Goal: Complete application form: Complete application form

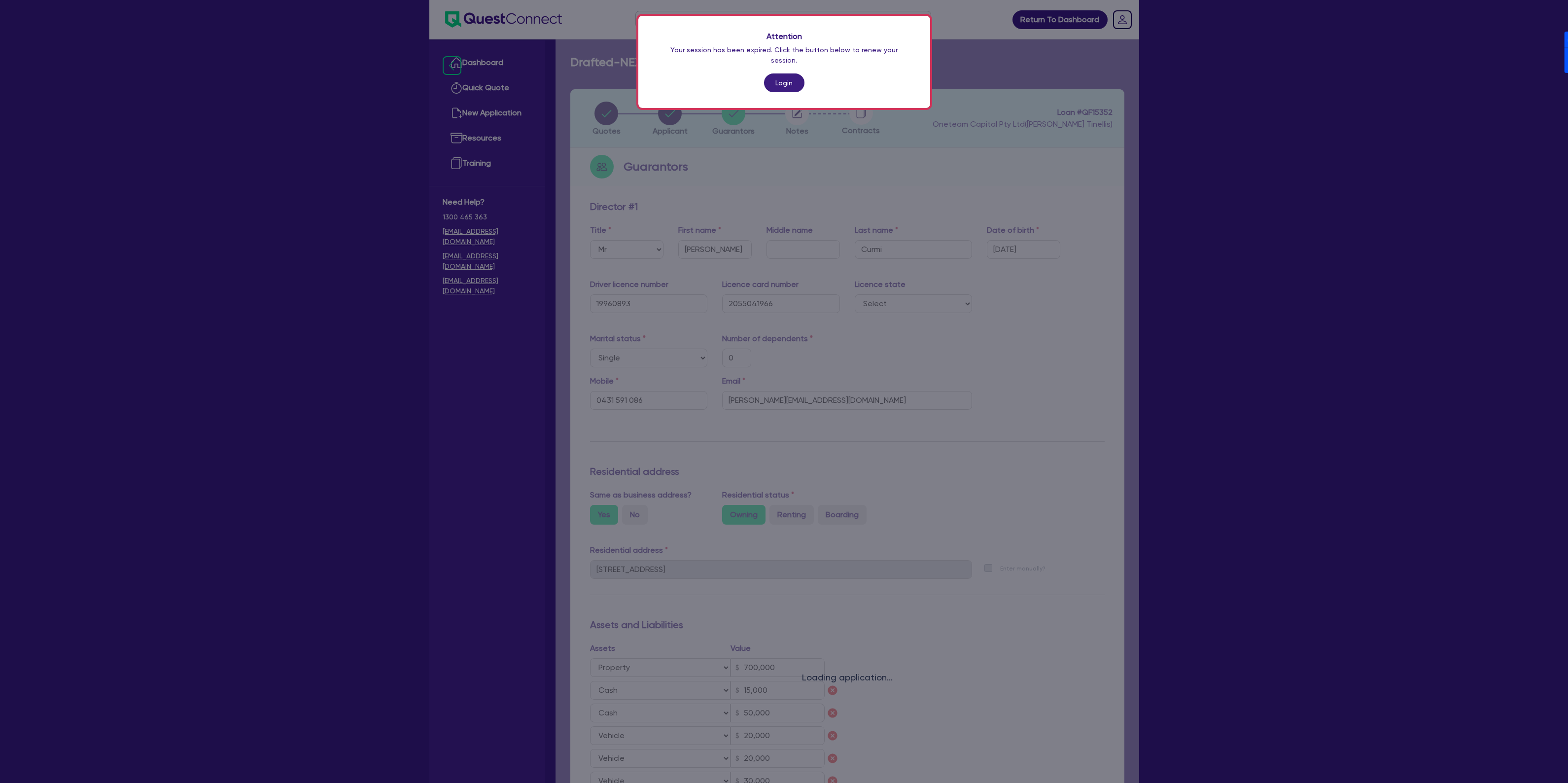
select select "MR"
select select "[GEOGRAPHIC_DATA]"
select select "SINGLE"
select select "PROPERTY"
select select "CASH"
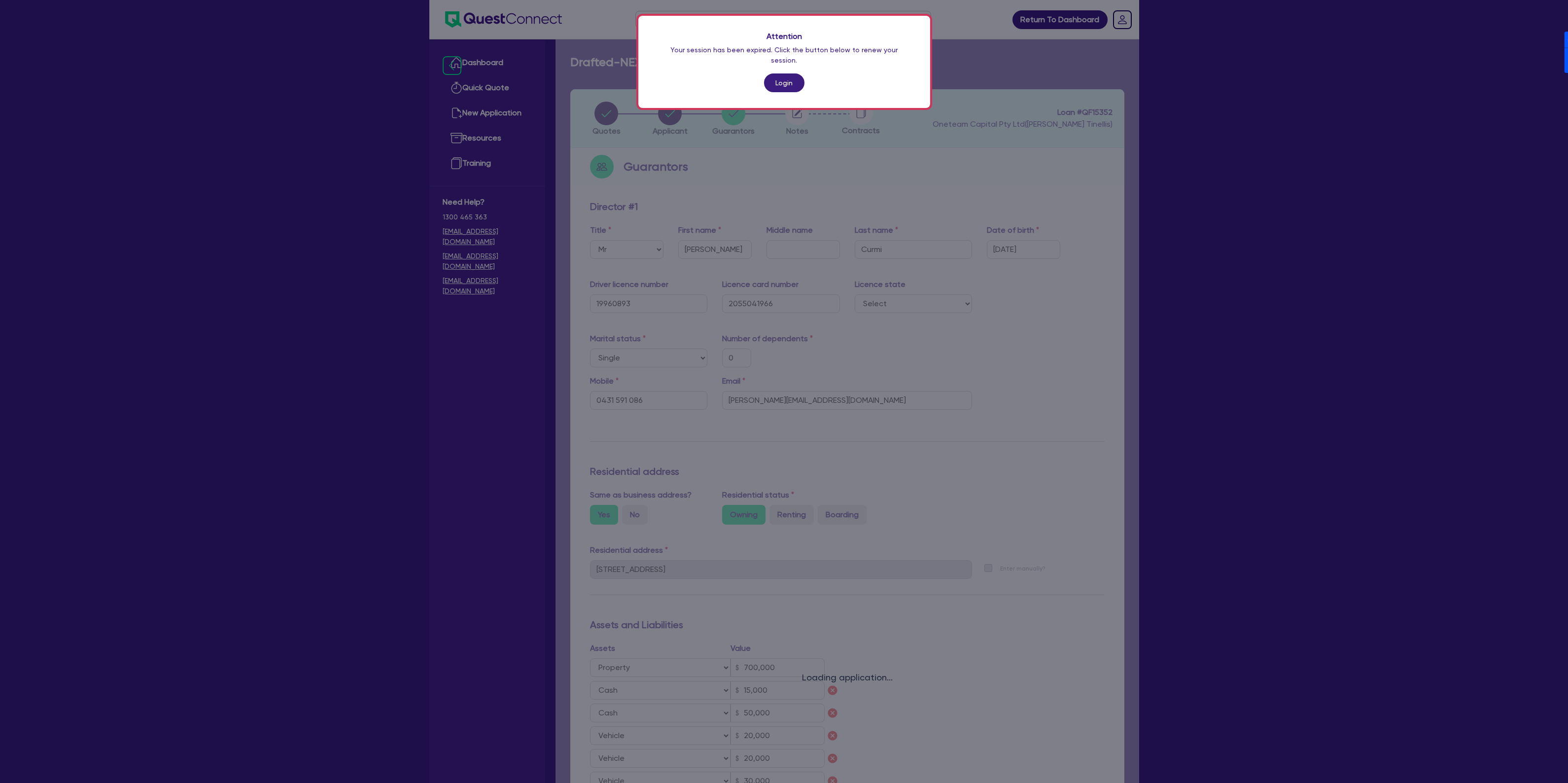
select select "CASH"
select select "VEHICLE"
select select "HOUSEHOLD_PERSONAL"
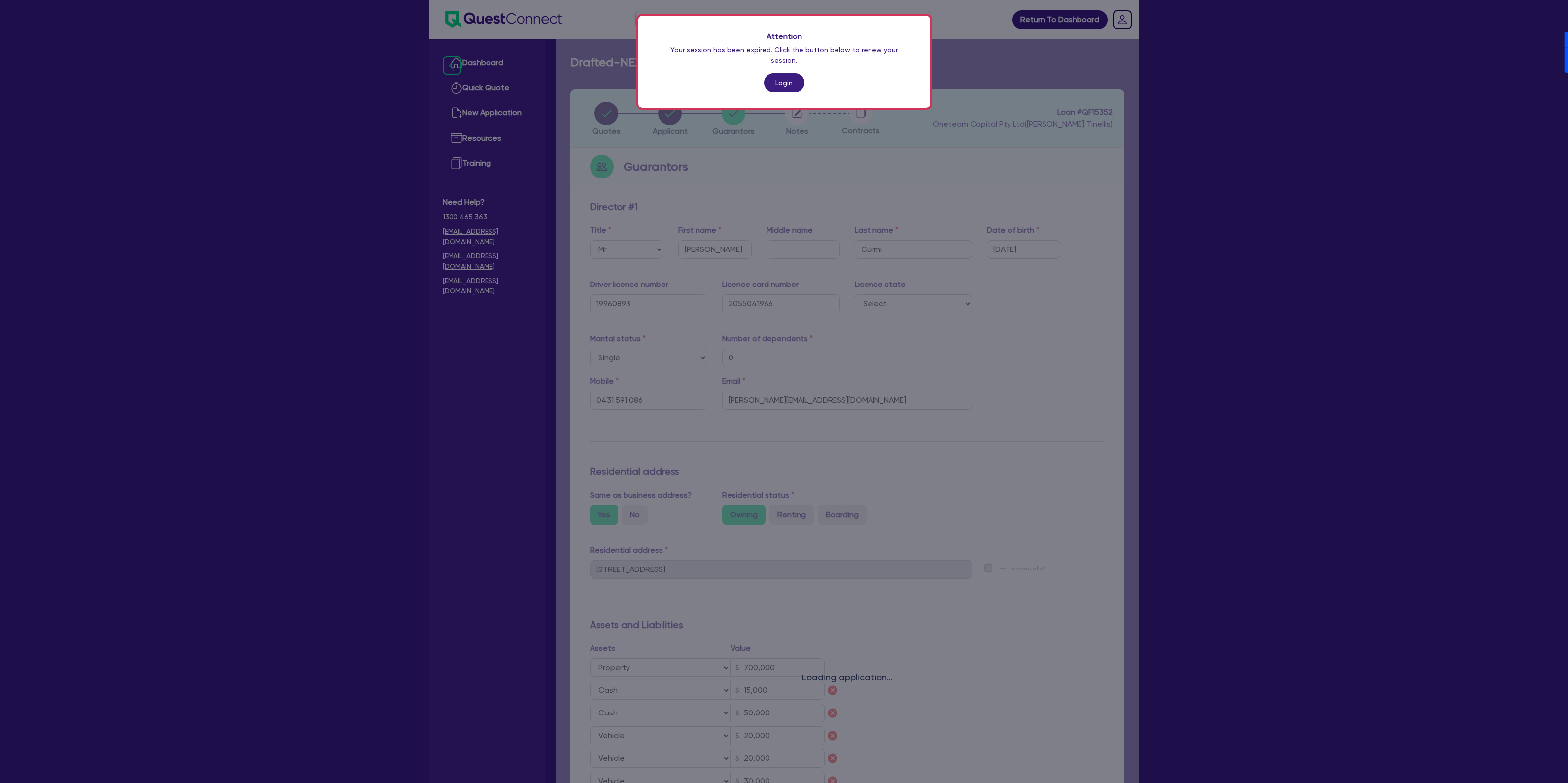
select select "OTHER"
select select "MORTGAGE"
click at [792, 73] on link "Login" at bounding box center [783, 82] width 40 height 19
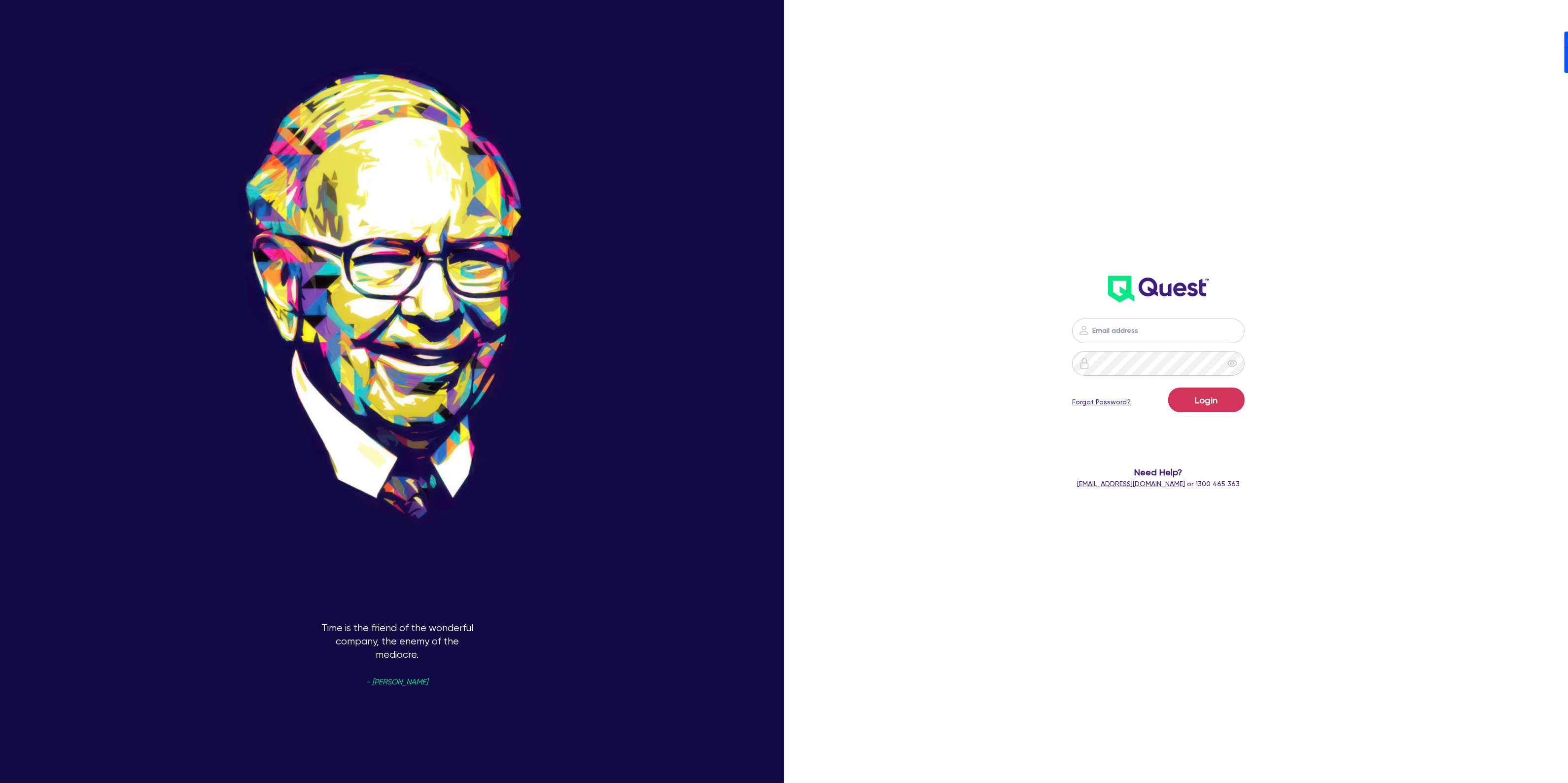
click at [1380, 379] on form "Login Forgot Password? Need Help? [EMAIL_ADDRESS][DOMAIN_NAME] or 1300 465 363" at bounding box center [1158, 403] width 442 height 170
click at [0, 782] on nordpass-portal at bounding box center [0, 783] width 0 height 0
type input "[PERSON_NAME][EMAIL_ADDRESS][DOMAIN_NAME]"
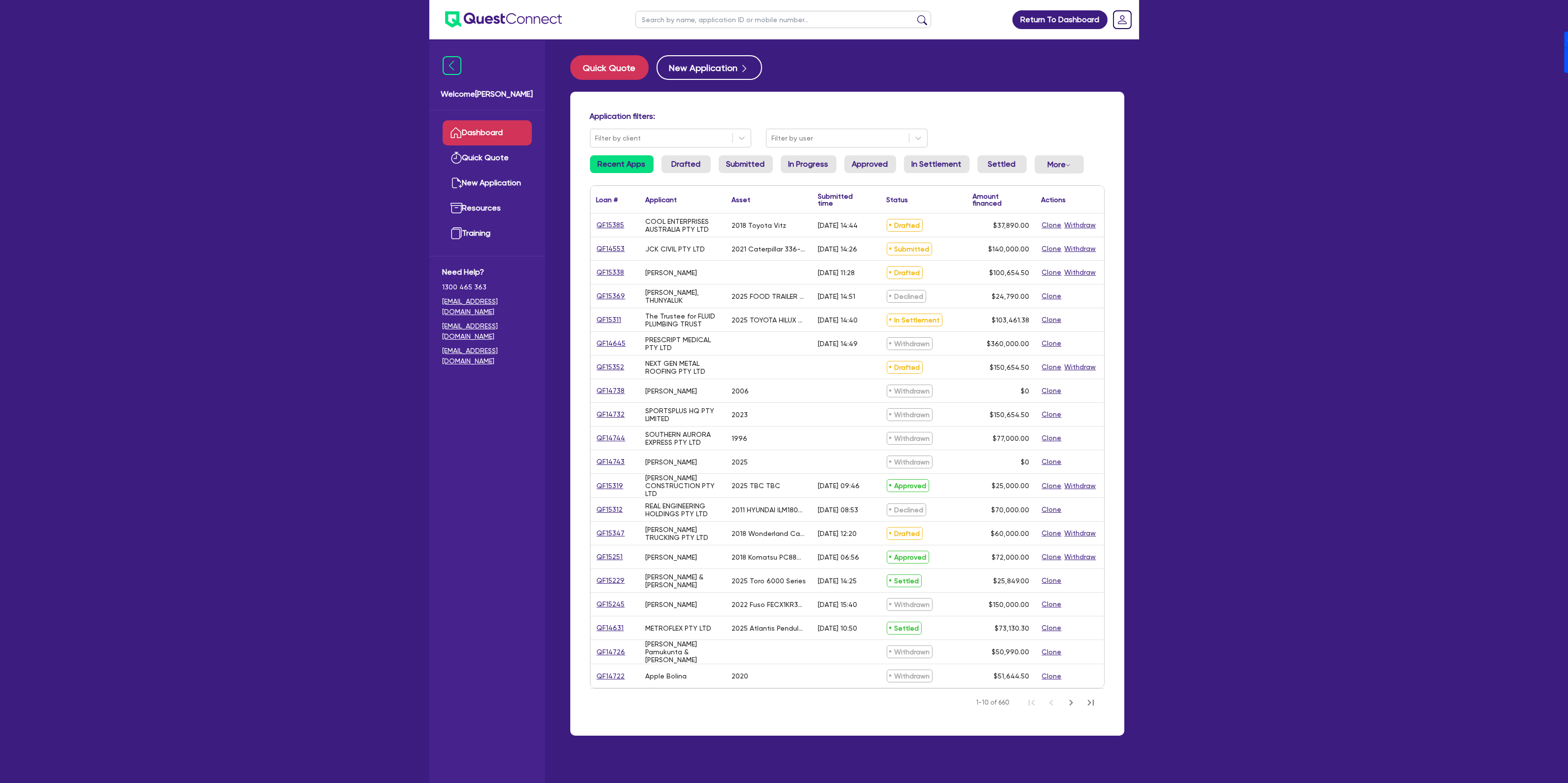
click at [728, 20] on input "text" at bounding box center [783, 19] width 296 height 18
type input "PERKY PANTRY"
click at [915, 15] on button "submit" at bounding box center [922, 21] width 16 height 14
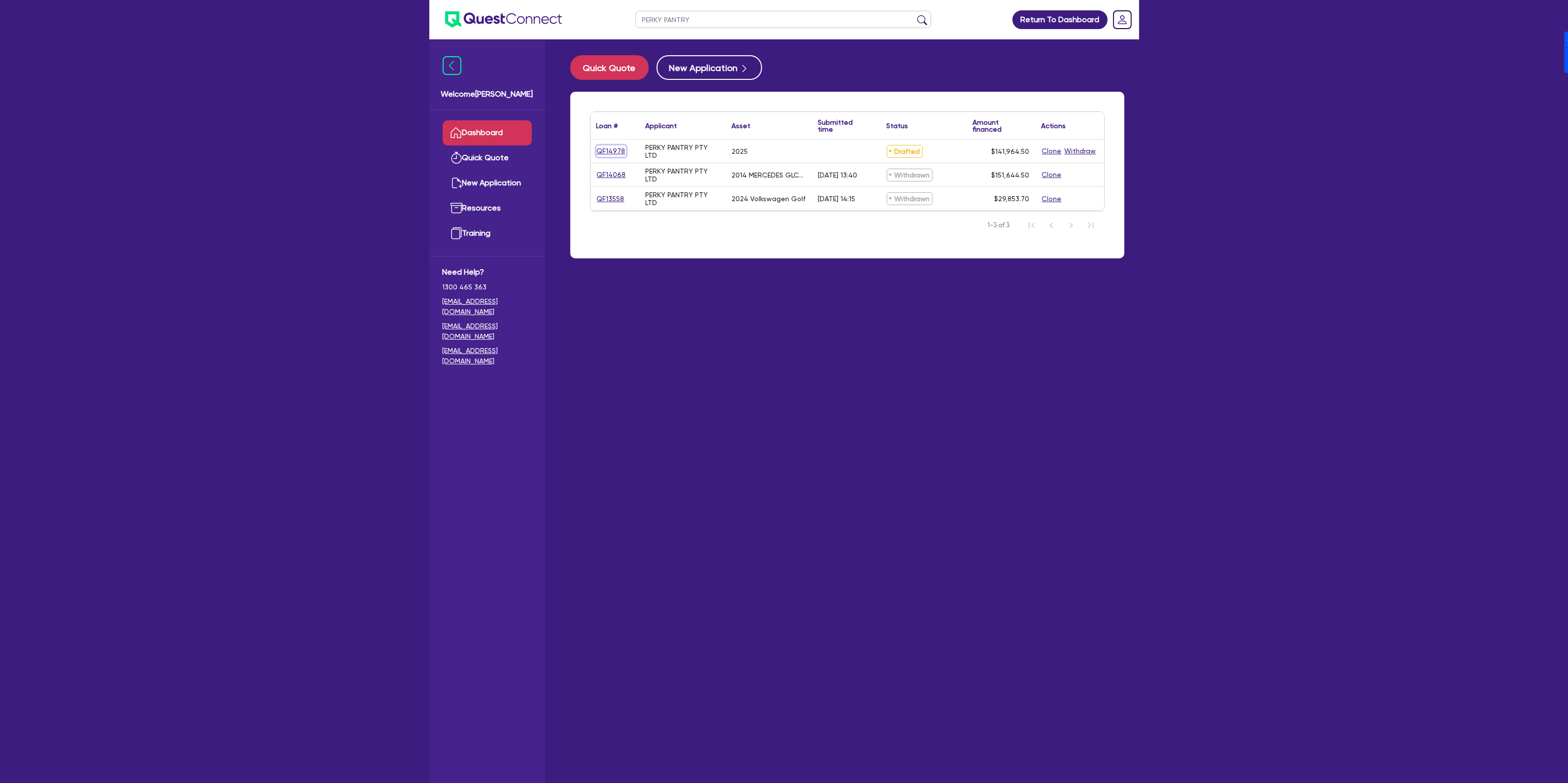
click at [608, 149] on link "QF14978" at bounding box center [611, 151] width 29 height 12
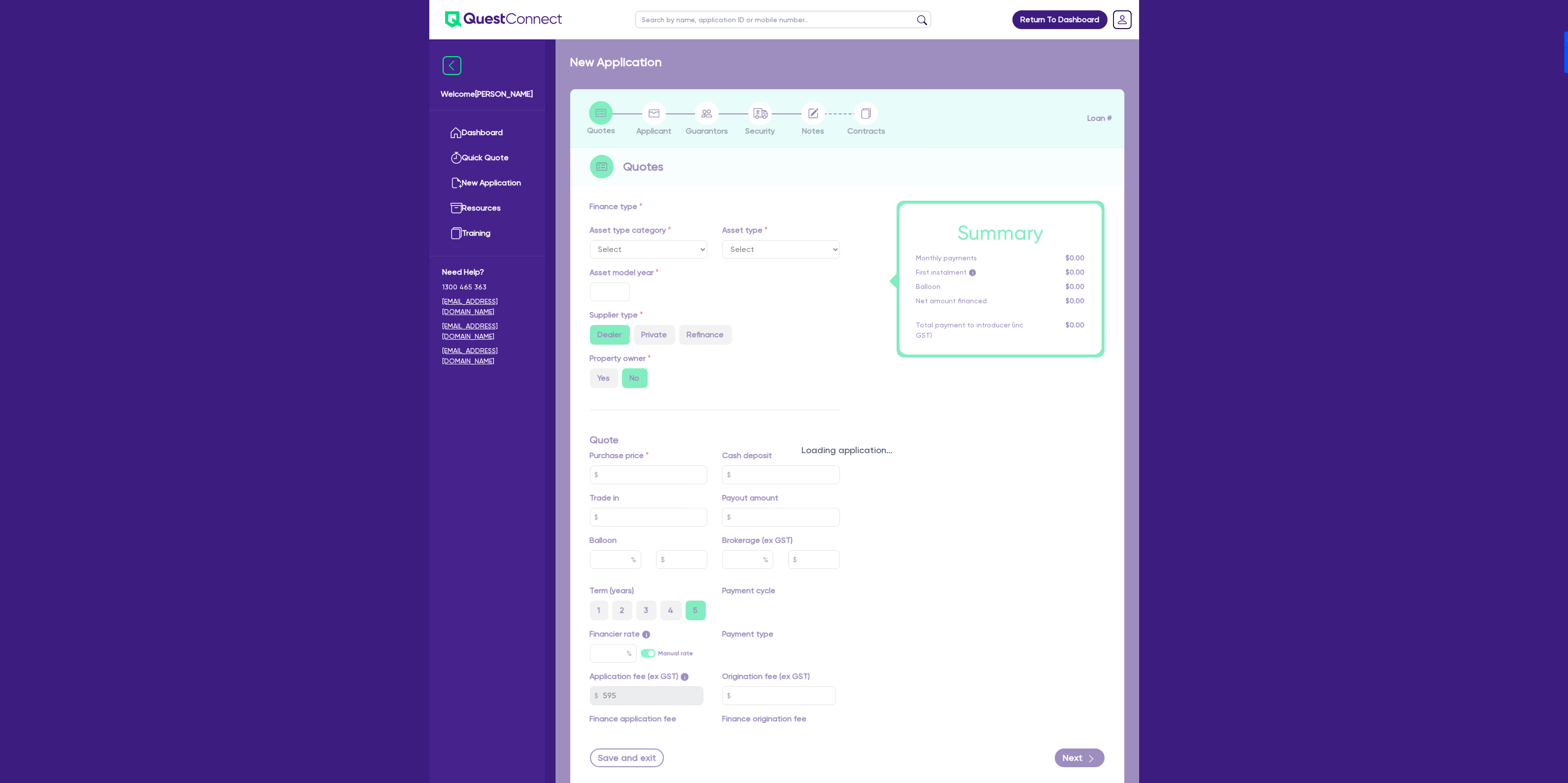
select select "CARS_AND_LIGHT_TRUCKS"
type input "2025"
radio input "true"
type input "239,990"
type input "100,000"
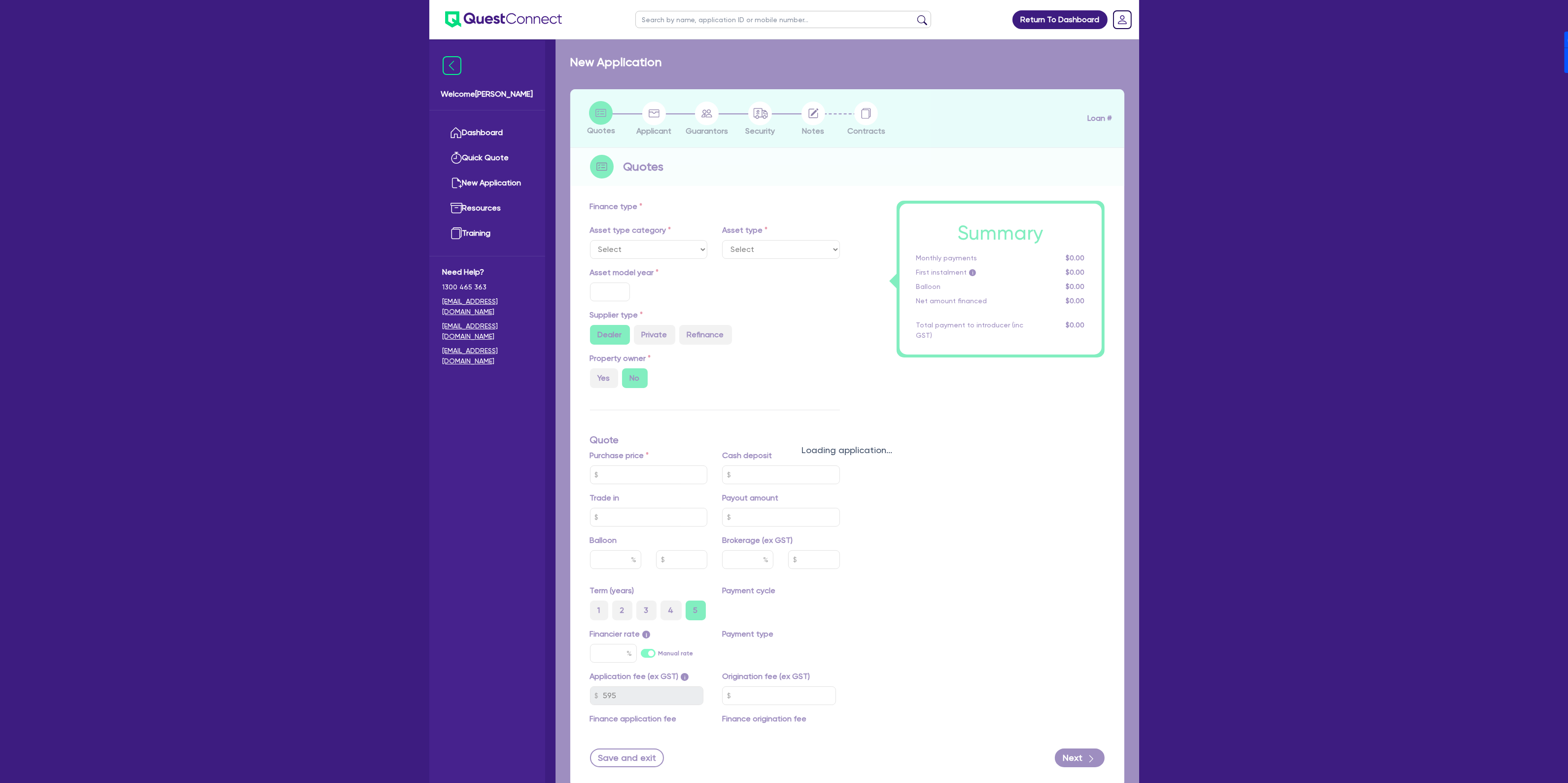
type input "40"
type input "95,996"
type input "8"
type input "11,357.16"
type input "8.49"
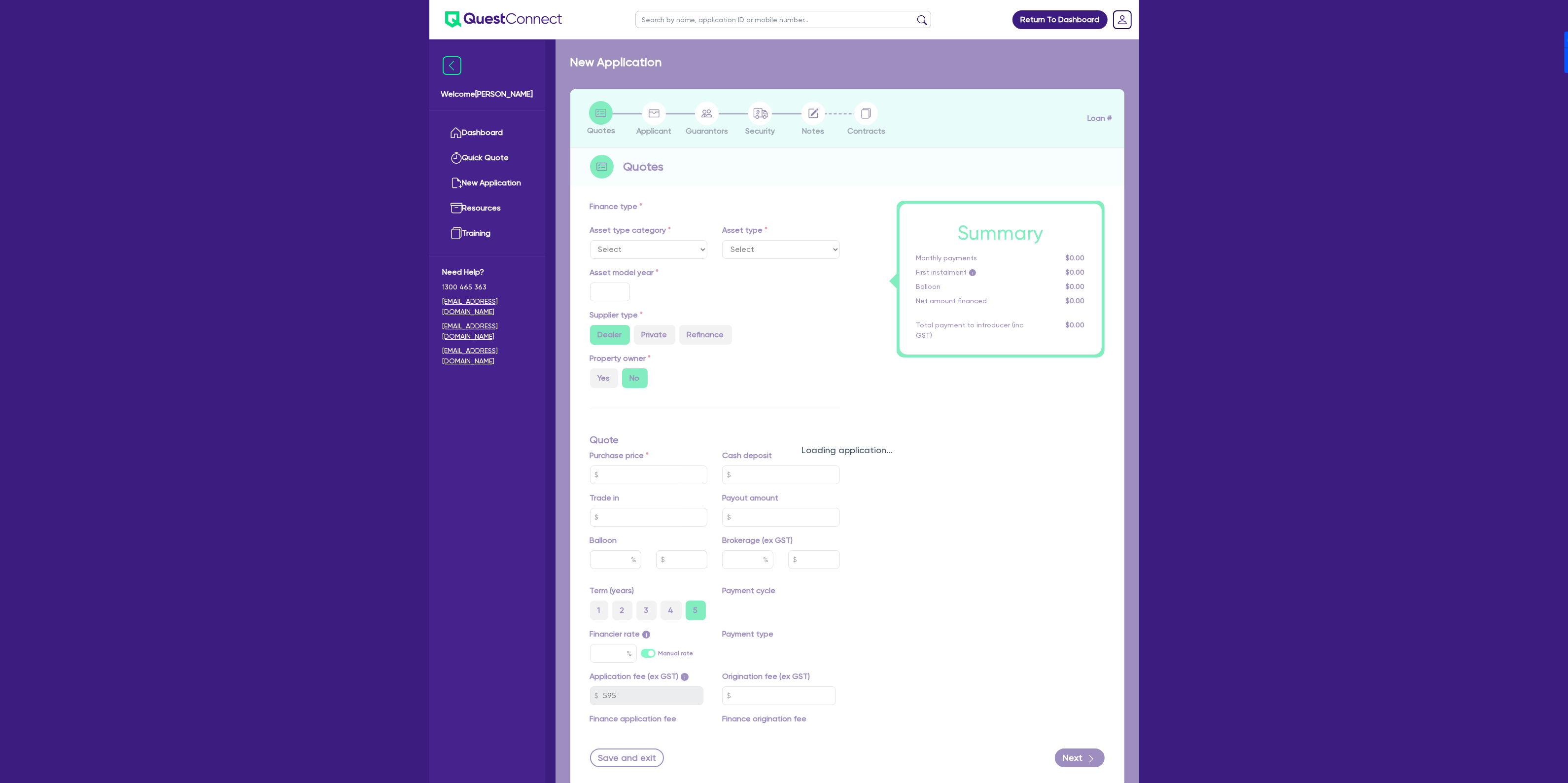
type input "1,200"
select select "PASSENGER_VEHICLES"
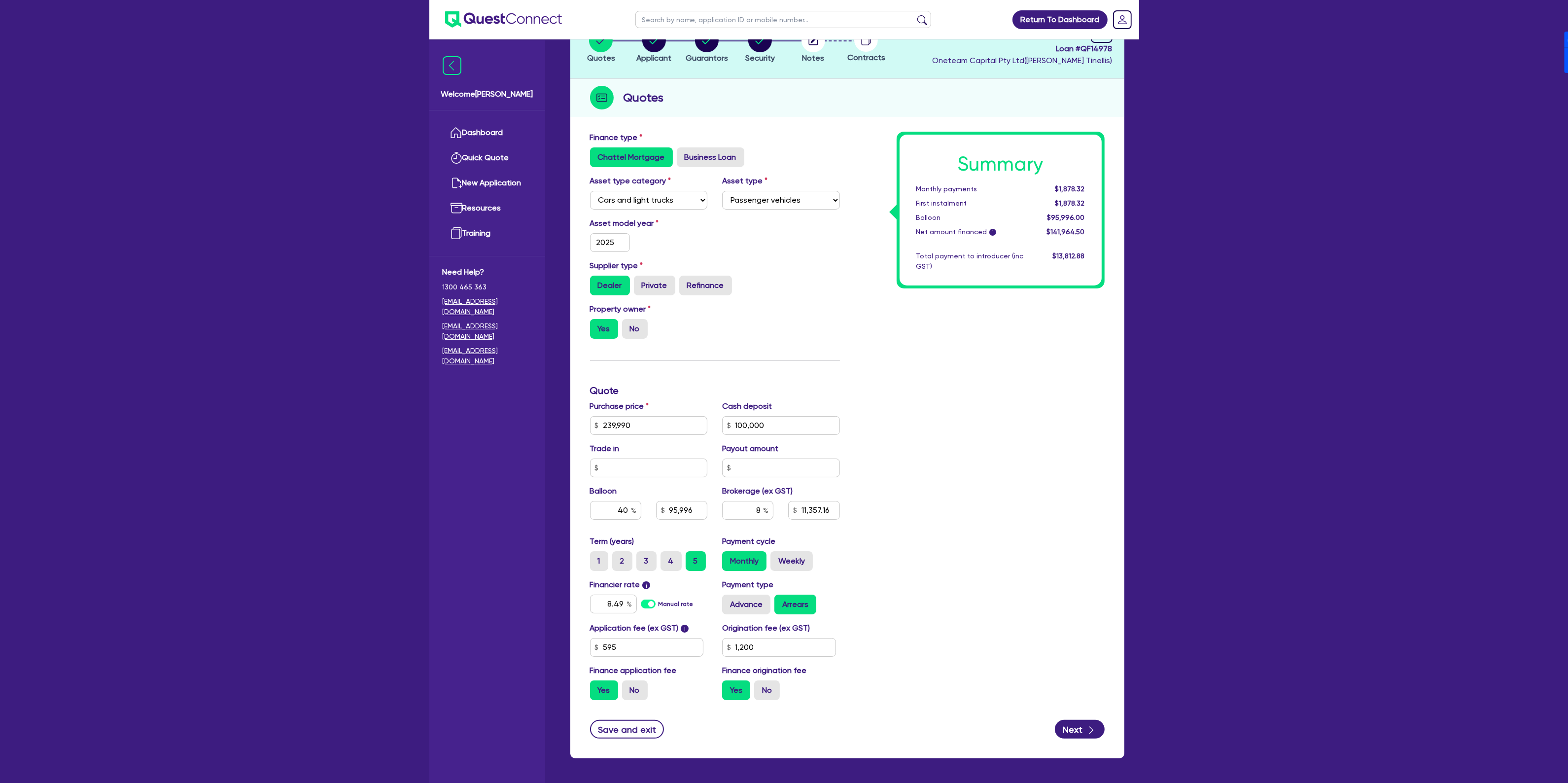
scroll to position [111, 0]
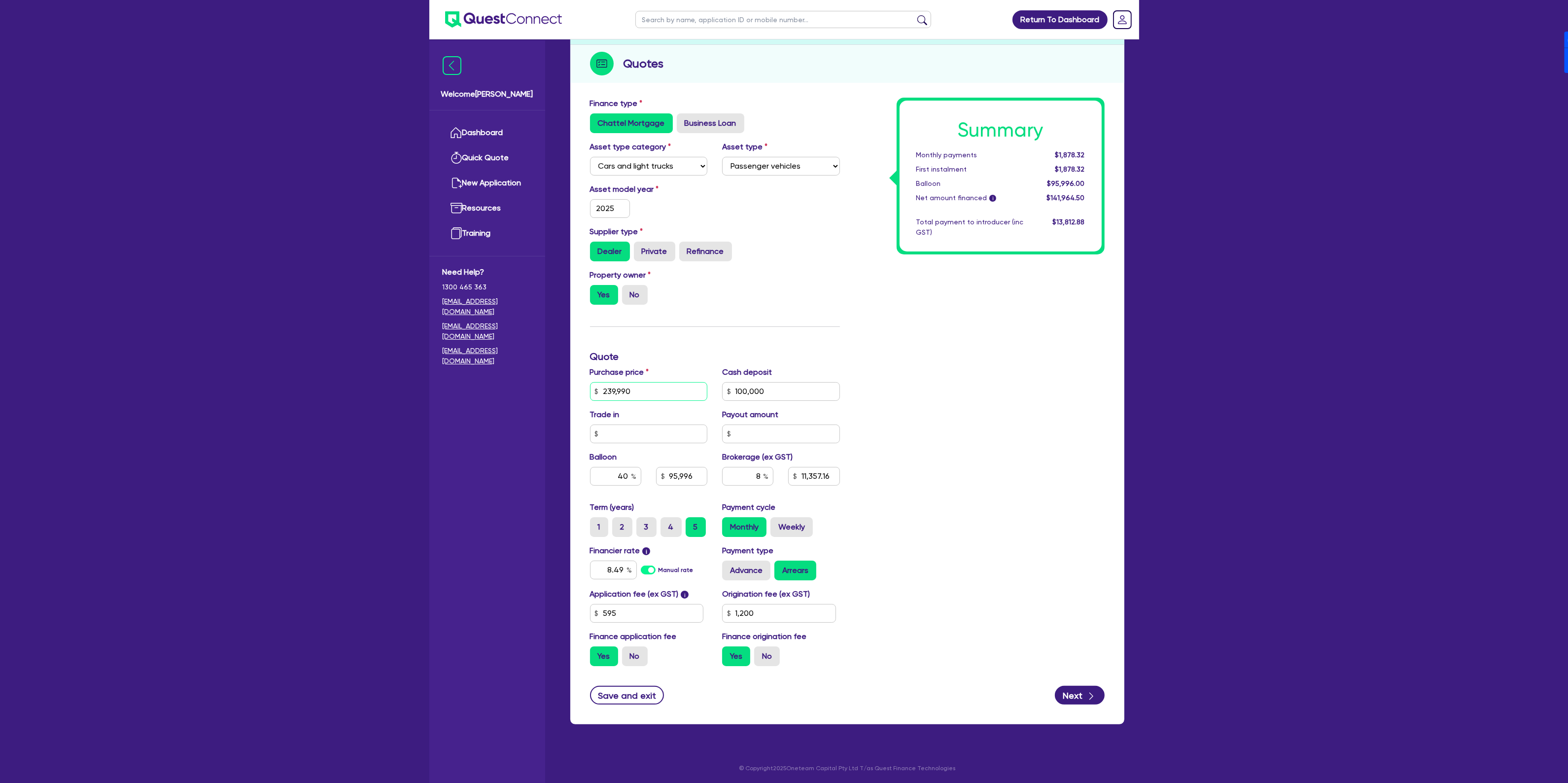
drag, startPoint x: 660, startPoint y: 392, endPoint x: 547, endPoint y: 386, distance: 113.2
click at [547, 386] on div "Welcome [PERSON_NAME] Dashboard Quick Quote New Application Ref Company Ref Sal…" at bounding box center [784, 336] width 710 height 895
type input "280,000"
type input "100,000"
type input "95,996"
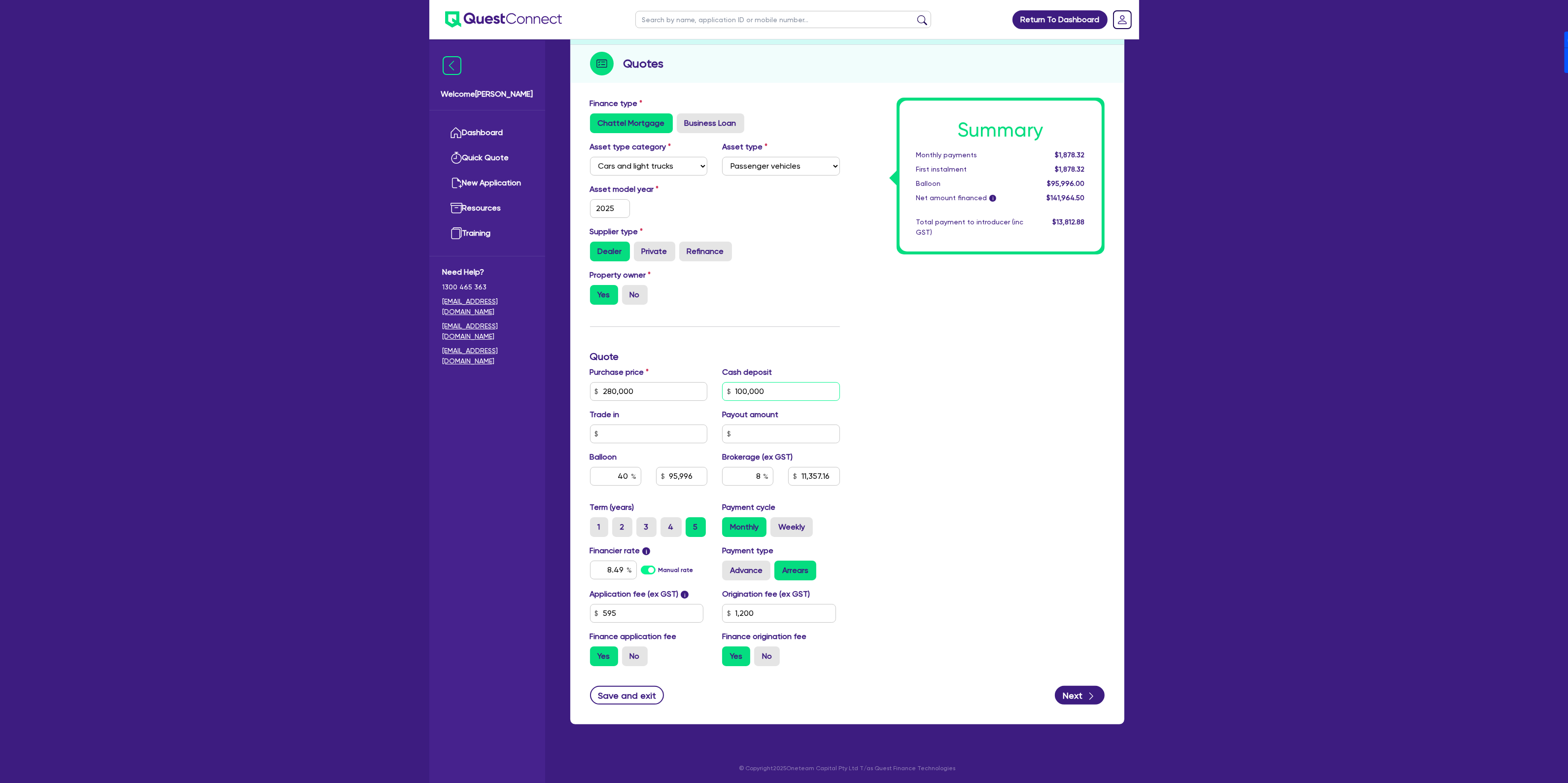
type input "11,357.16"
type input "1,200"
type input "100,000"
type input "112,000"
type input "14,557.96"
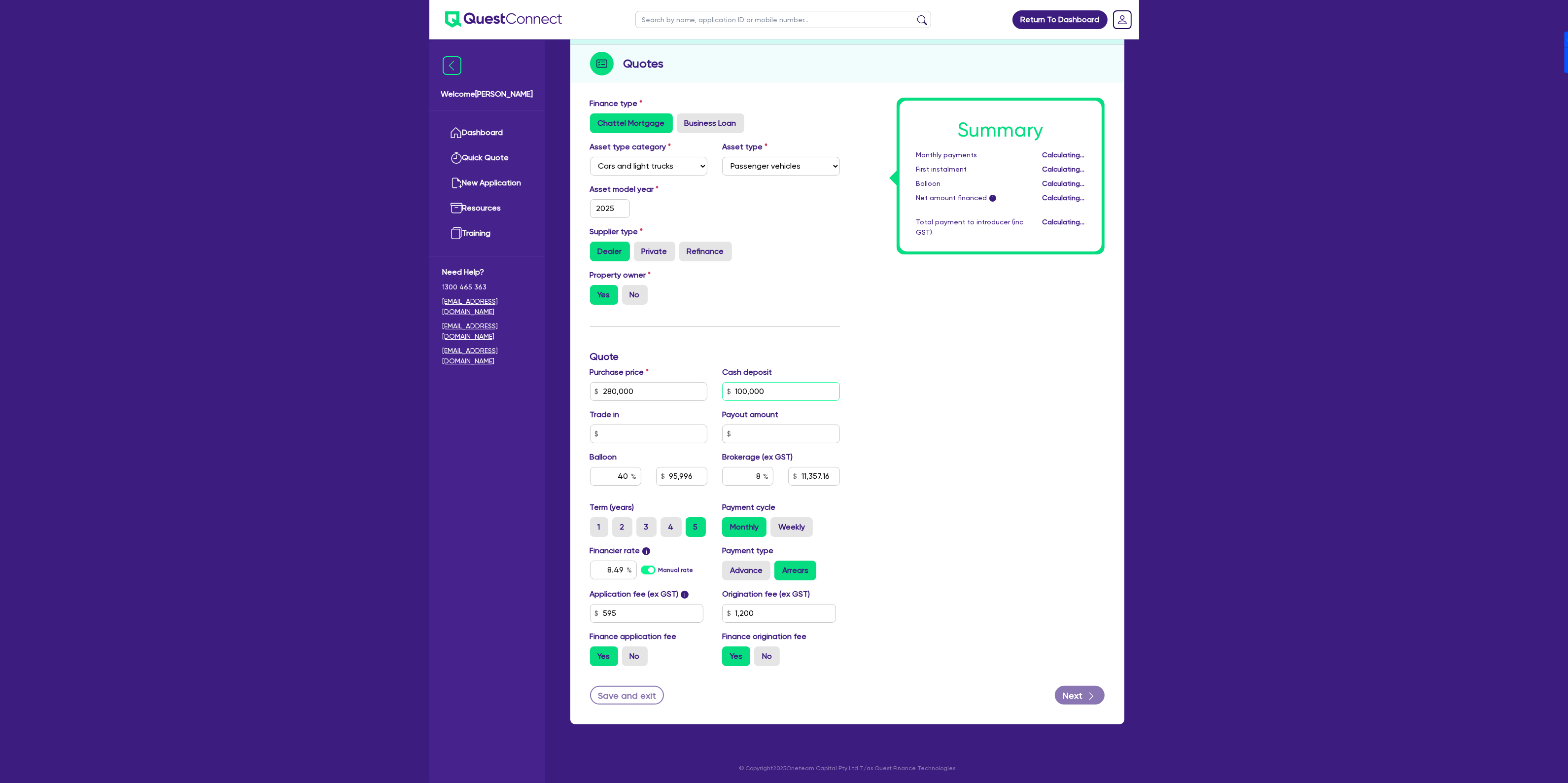
type input "1,200"
type input "70,000"
type input "112,000"
type input "14,557.96"
type input "1,200"
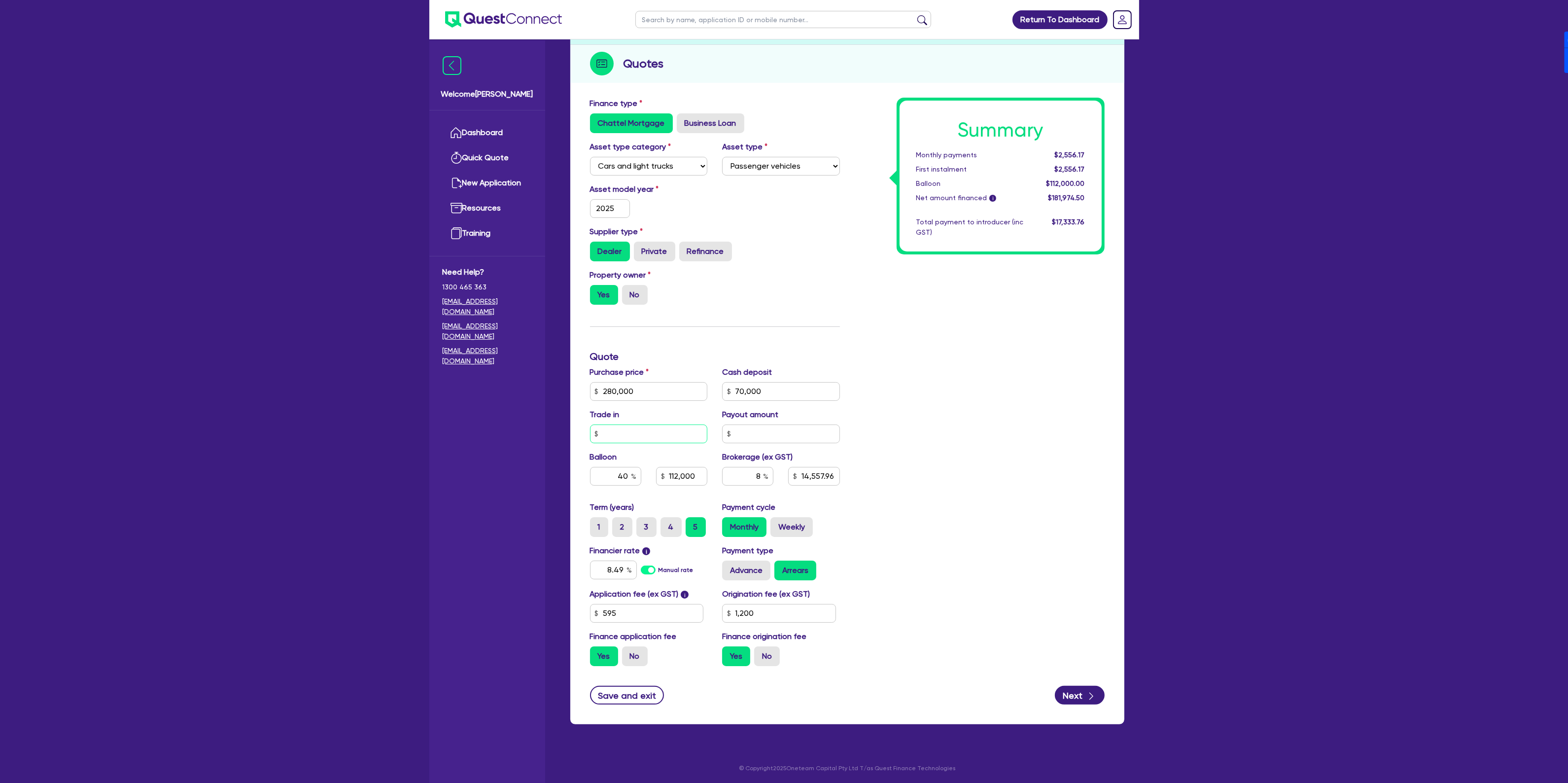
type input "112,000"
type input "16,957.96"
type input "1,200"
type input "112,000"
type input "16,957.96"
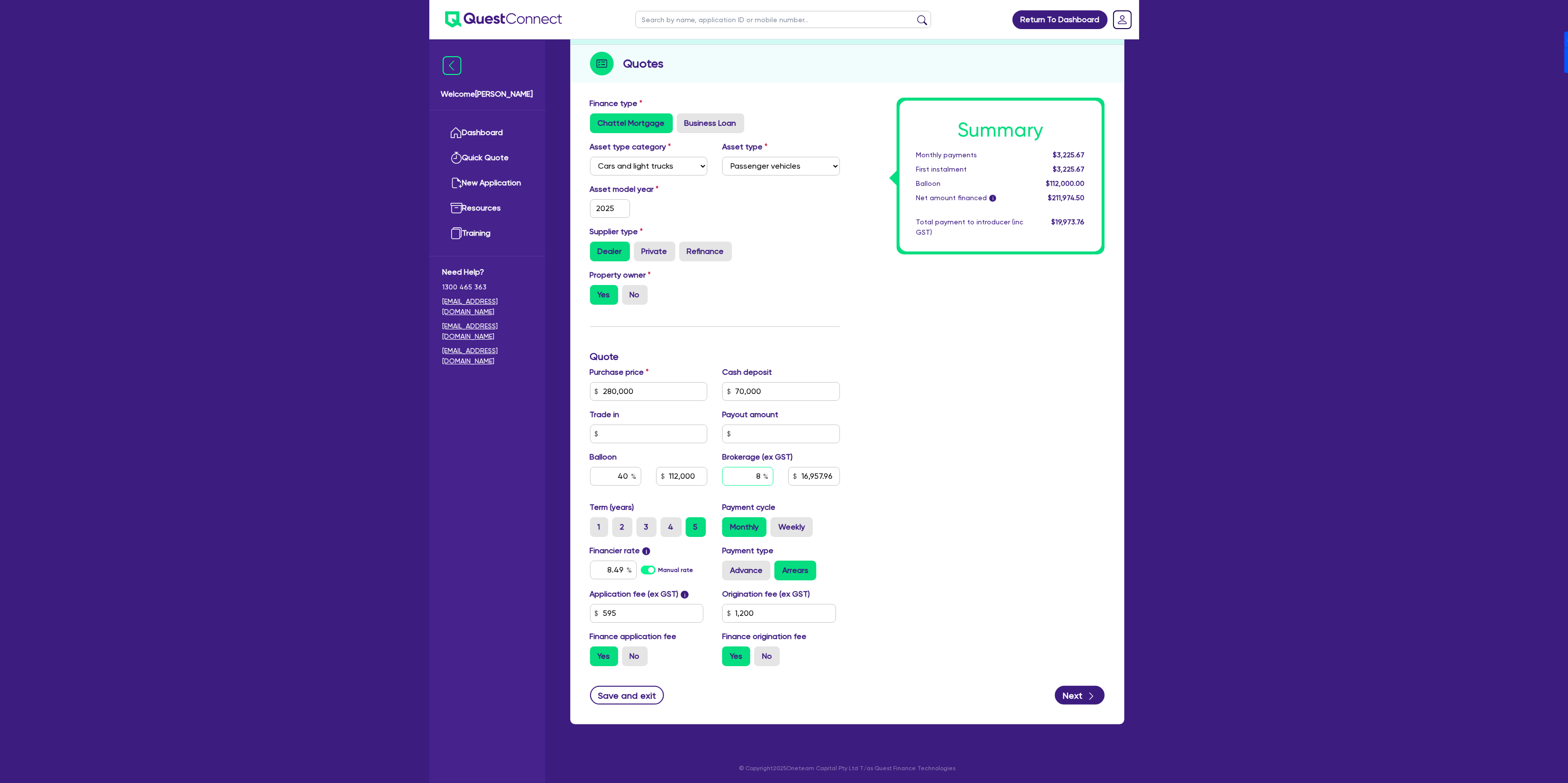
type input "1,200"
type input "112,000"
type input "16,957.96"
type input "1,200"
drag, startPoint x: 747, startPoint y: 472, endPoint x: 781, endPoint y: 474, distance: 34.1
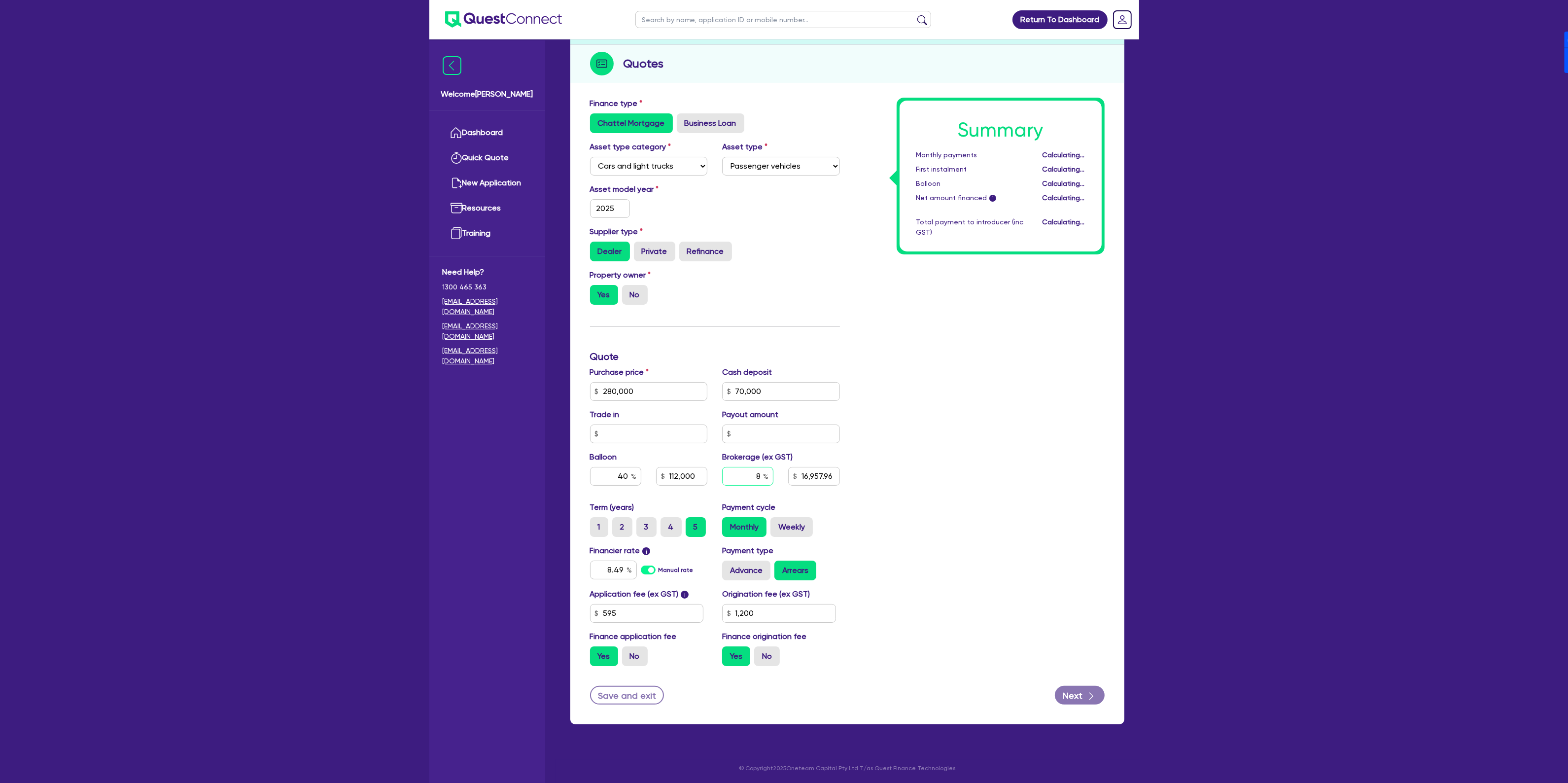
click at [779, 473] on div "8" at bounding box center [748, 479] width 66 height 26
type input "4"
type input "112,000"
type input "16,957.96"
type input "1,200"
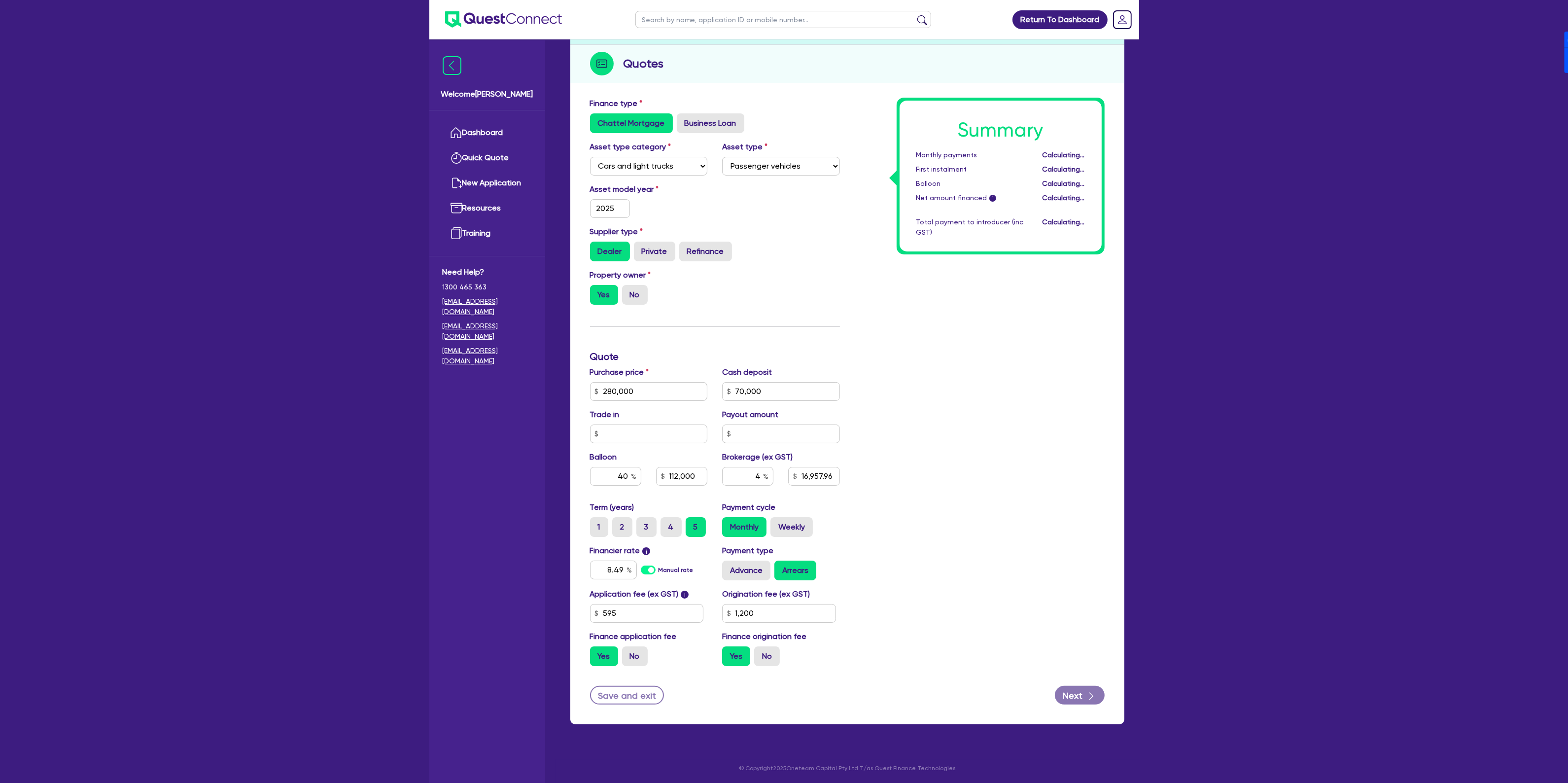
click at [935, 526] on div "Summary Monthly payments Calculating... First instalment Calculating... Balloon…" at bounding box center [980, 386] width 265 height 577
type input "112,000"
type input "8,478.98"
type input "1,200"
drag, startPoint x: 748, startPoint y: 474, endPoint x: 800, endPoint y: 475, distance: 52.0
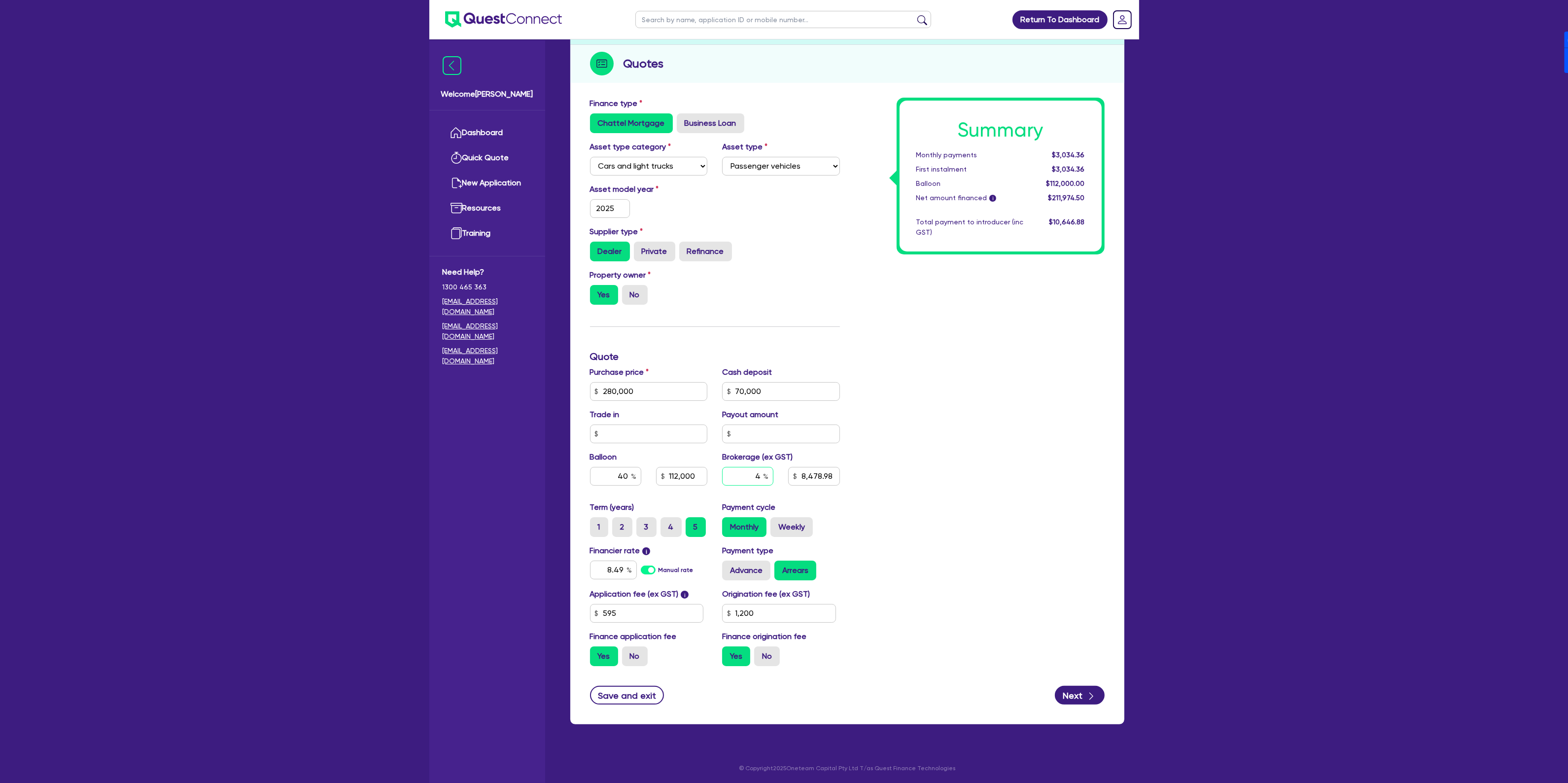
click at [800, 475] on div "4 8,478.98" at bounding box center [781, 479] width 132 height 26
type input "5"
type input "112,000"
type input "8,478.98"
type input "1,200"
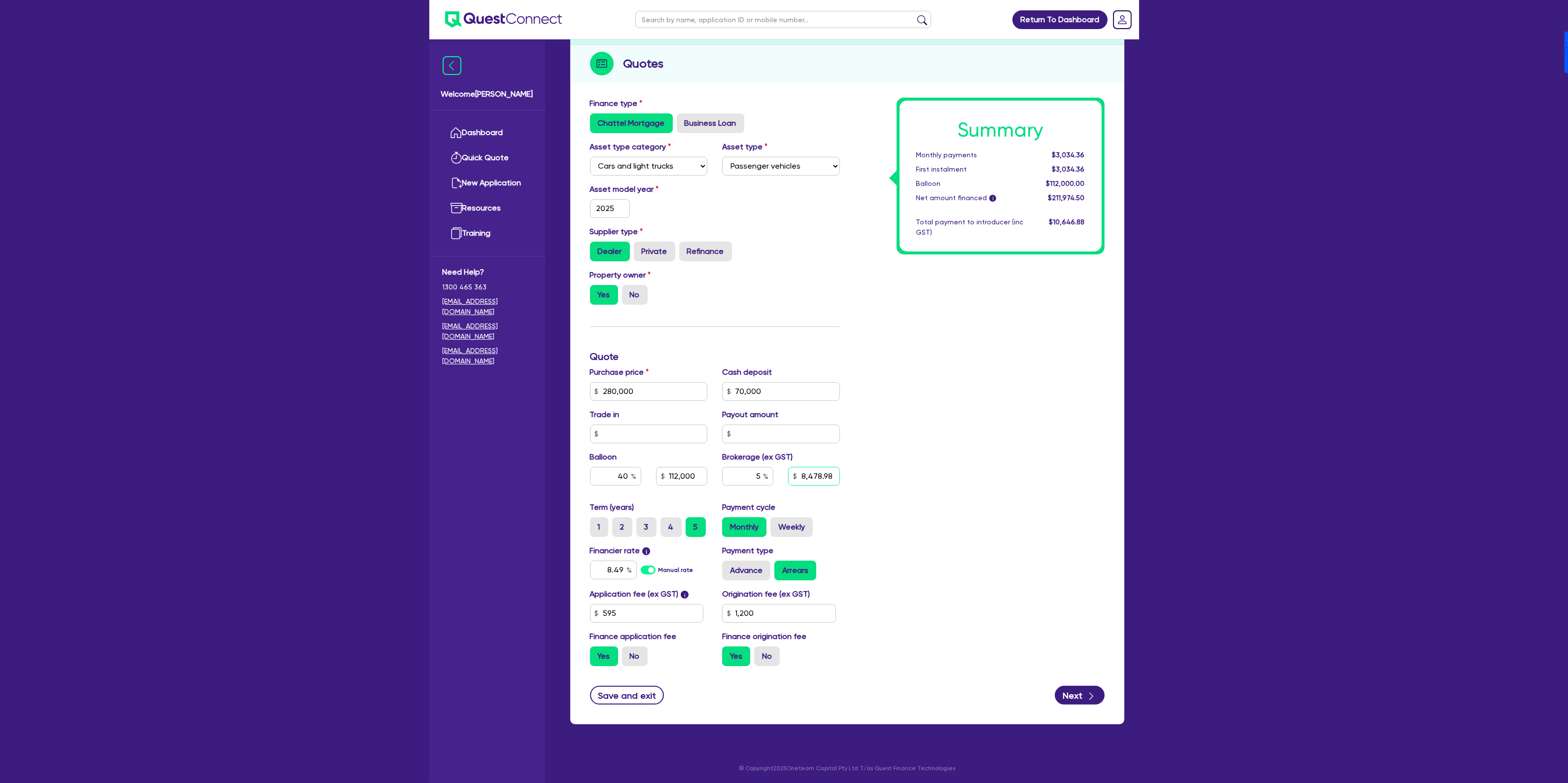
type input "10,598.73"
type input "112,000"
type input "1,200"
type input "112,000"
type input "10,598.73"
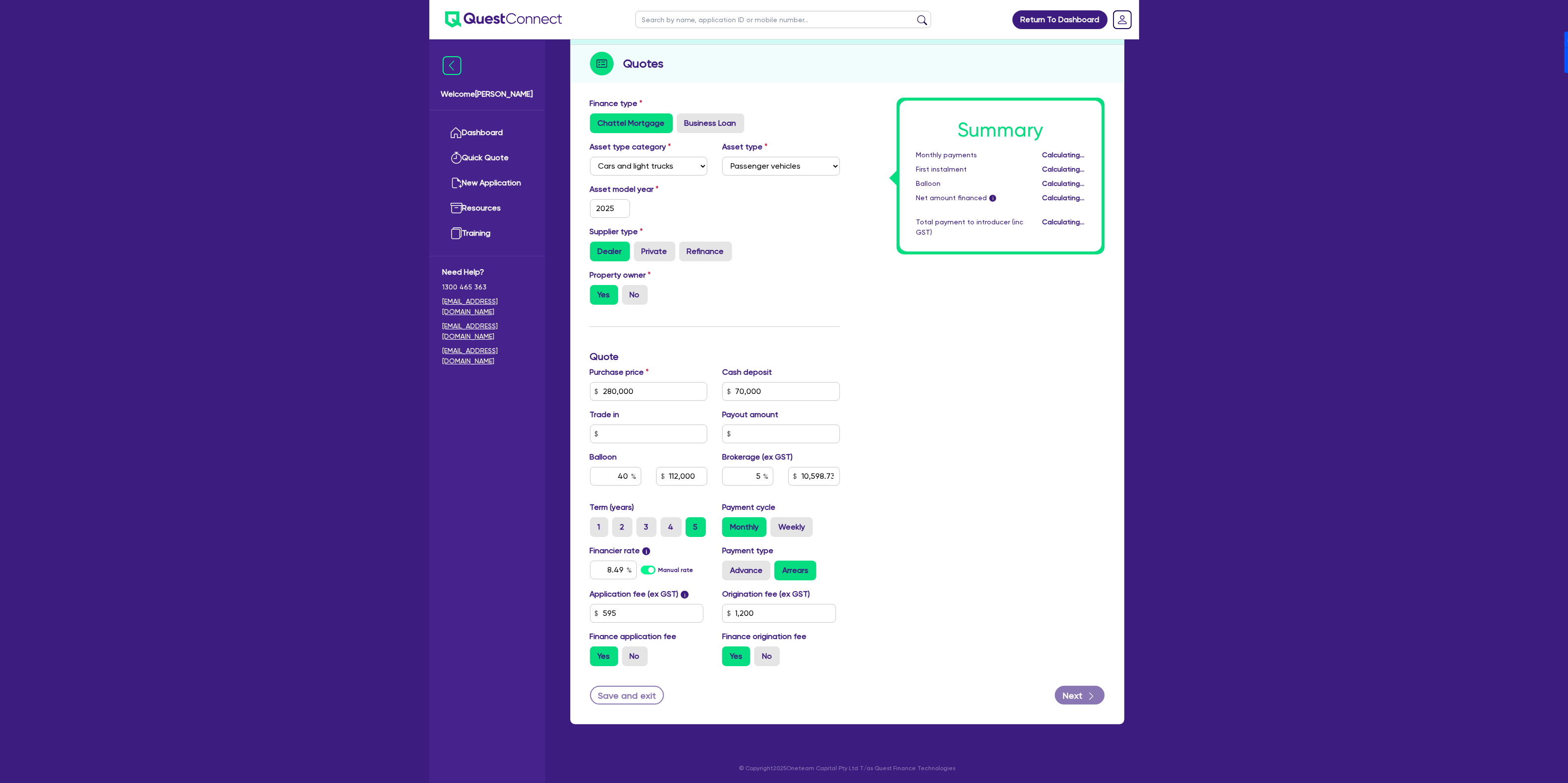
type input "1,200"
type input "112,000"
type input "10,598.73"
click at [1119, 514] on div "Finance type Chattel Mortgage Business Loan Asset type category Select Cars and…" at bounding box center [847, 408] width 554 height 631
drag, startPoint x: 765, startPoint y: 613, endPoint x: 691, endPoint y: 606, distance: 74.3
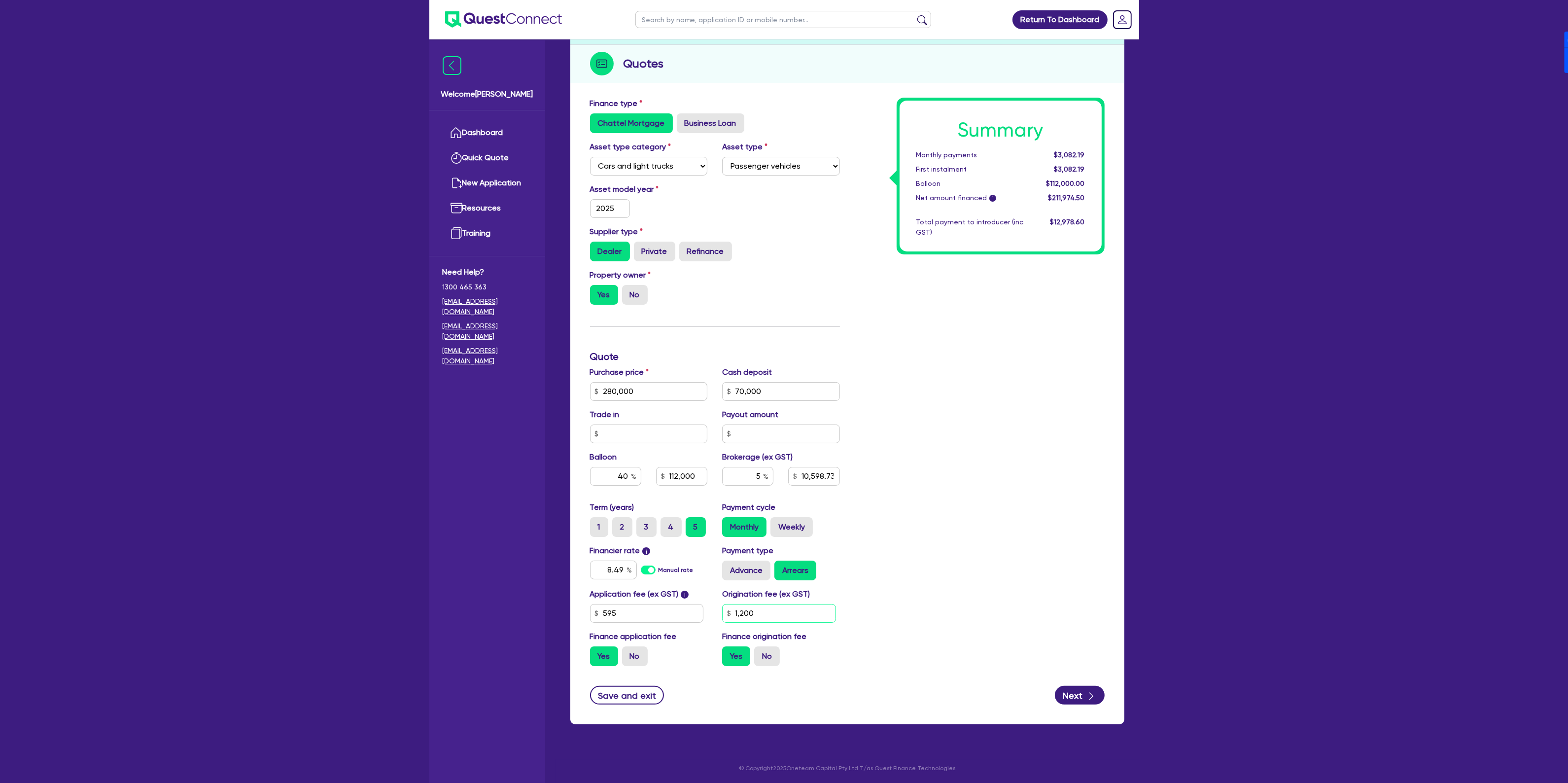
click at [691, 608] on div "Application fee (ex GST) i 595 Origination fee (ex GST) 1,200 Finance applicati…" at bounding box center [715, 631] width 265 height 86
type input "900"
type input "112,000"
type input "10,598.73"
type input "112,000"
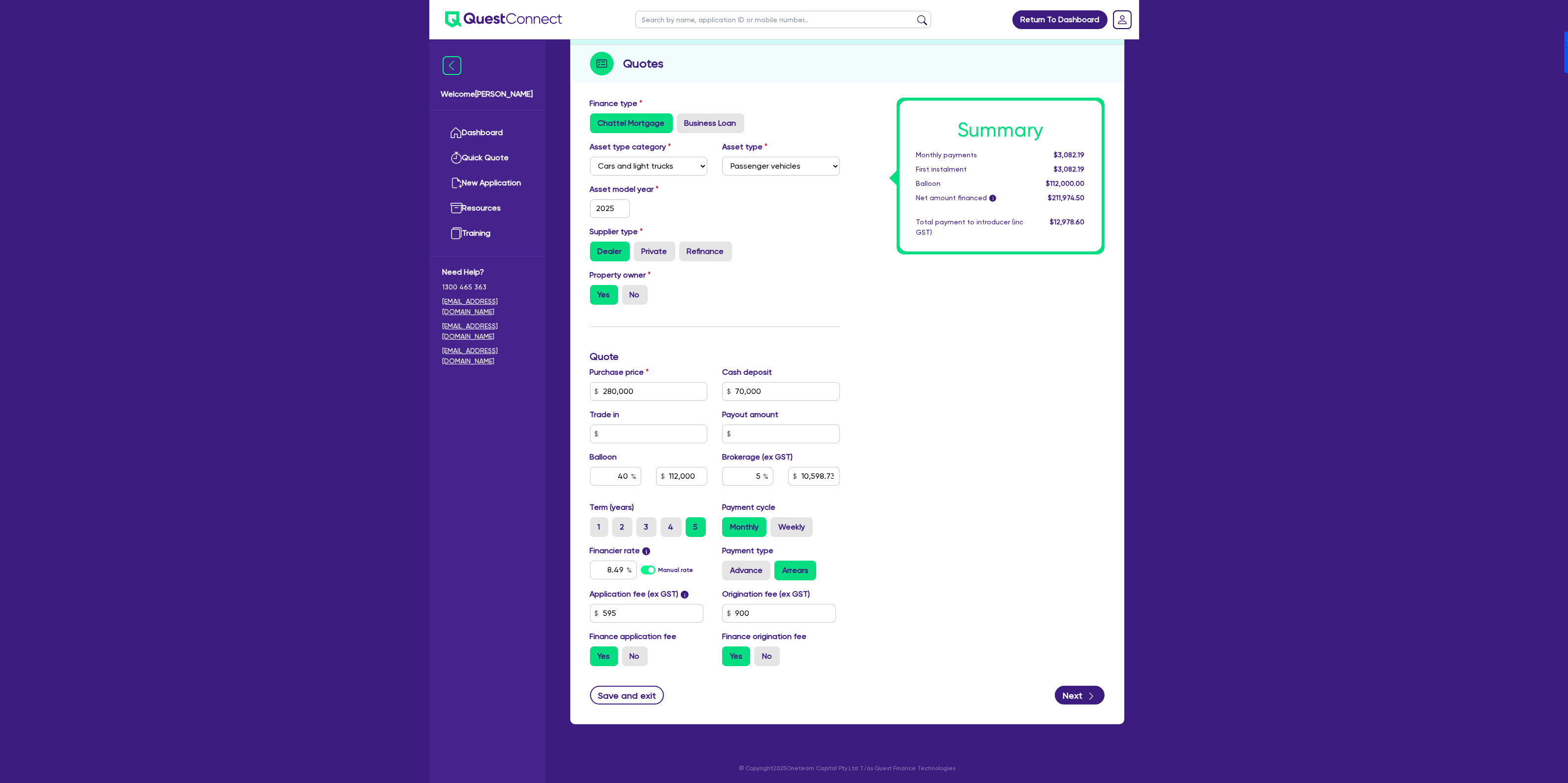
type input "10,582.23"
drag, startPoint x: 615, startPoint y: 468, endPoint x: 664, endPoint y: 466, distance: 49.0
click at [664, 467] on div "40 112,000" at bounding box center [649, 475] width 132 height 19
type input "20"
type input "112,000"
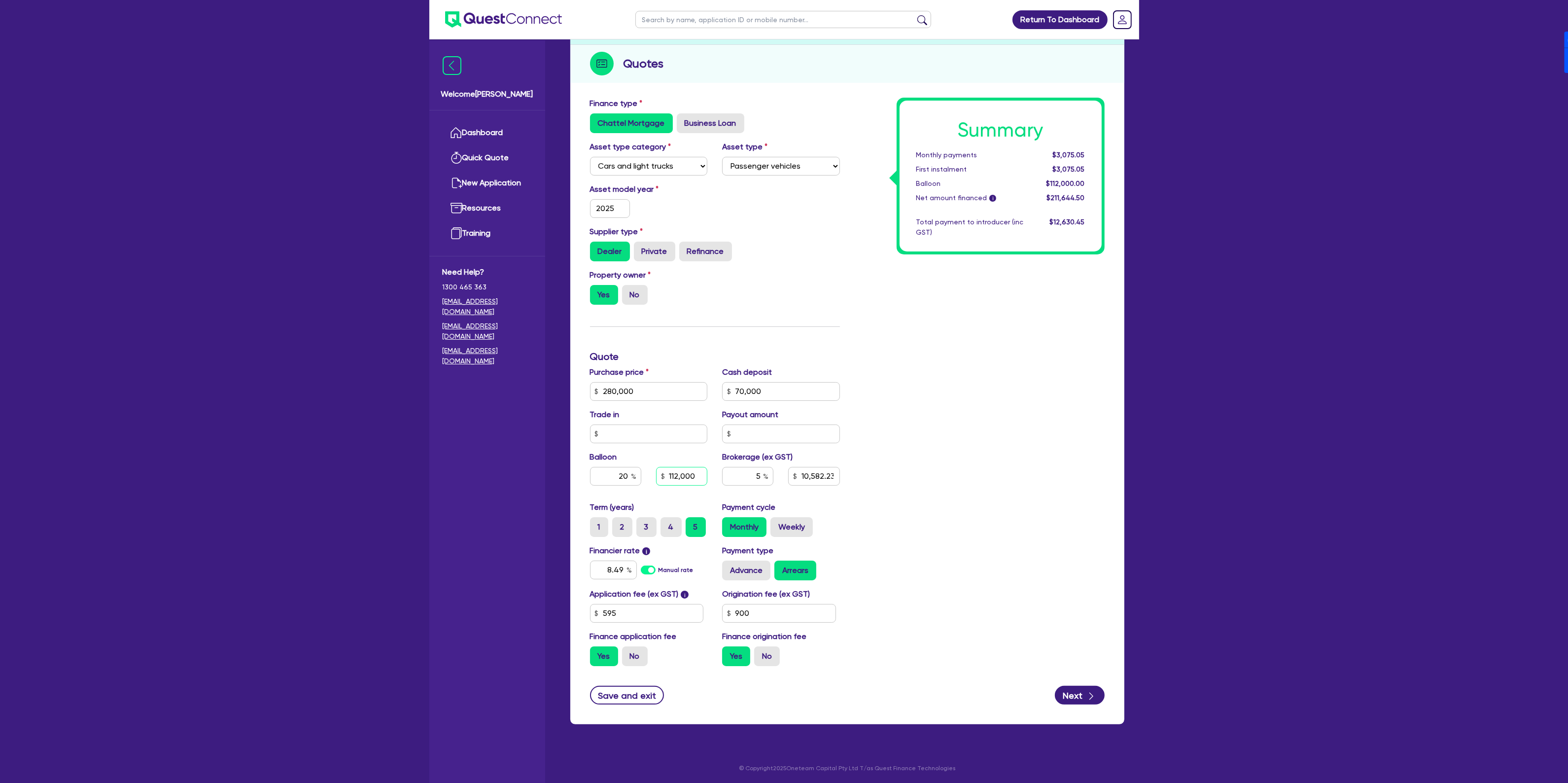
type input "10,582.23"
type input "56,000"
type input "10,582.23"
type input "56,000"
type input "10,582.23"
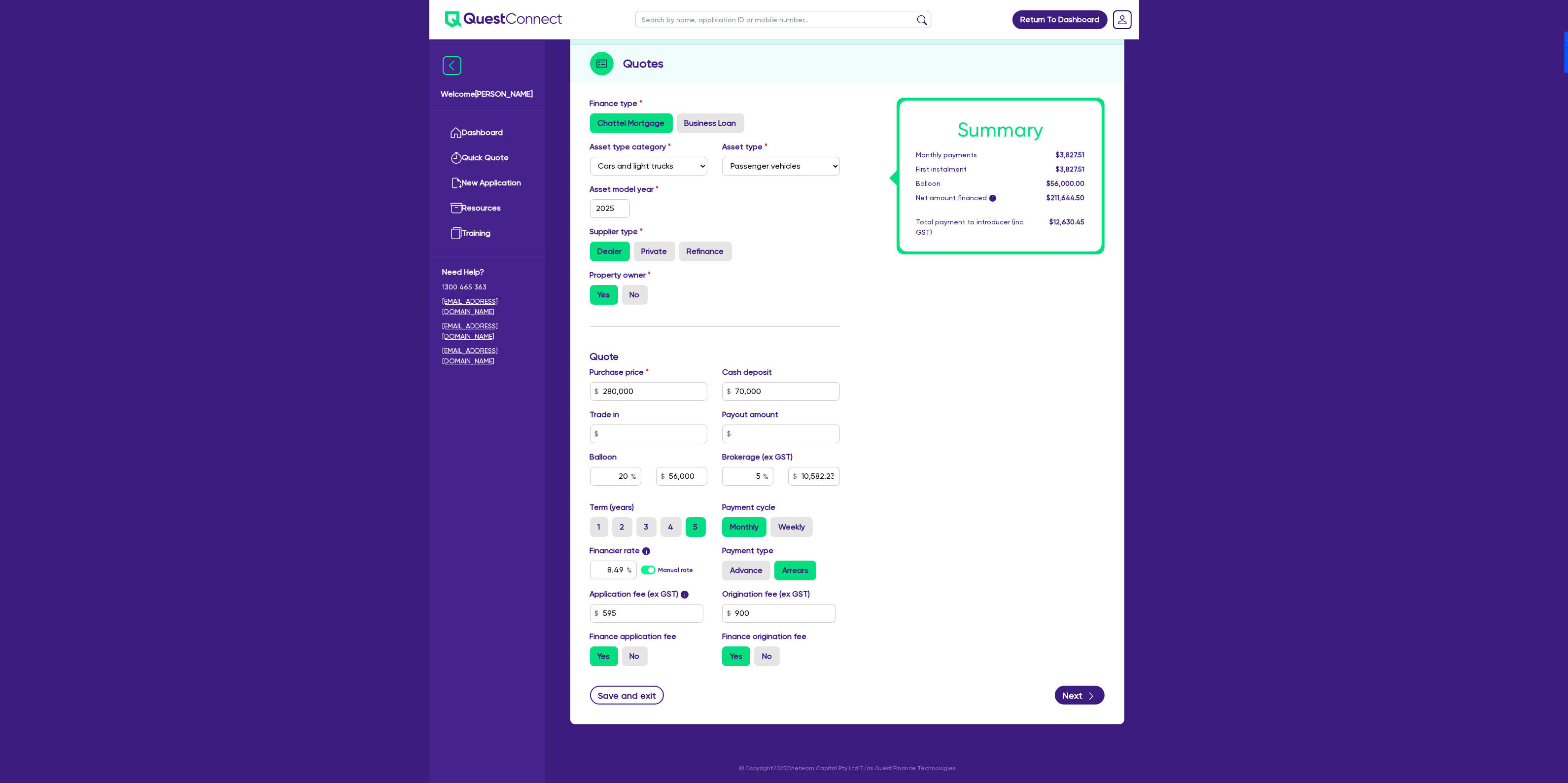
click at [999, 566] on div "Summary Monthly payments $3,827.51 First instalment $3,827.51 Balloon $56,000.0…" at bounding box center [980, 386] width 265 height 577
type input "56,000"
type input "10,582.23"
drag, startPoint x: 608, startPoint y: 562, endPoint x: 647, endPoint y: 562, distance: 39.0
click at [647, 562] on div "8.49 Manual rate" at bounding box center [649, 569] width 118 height 19
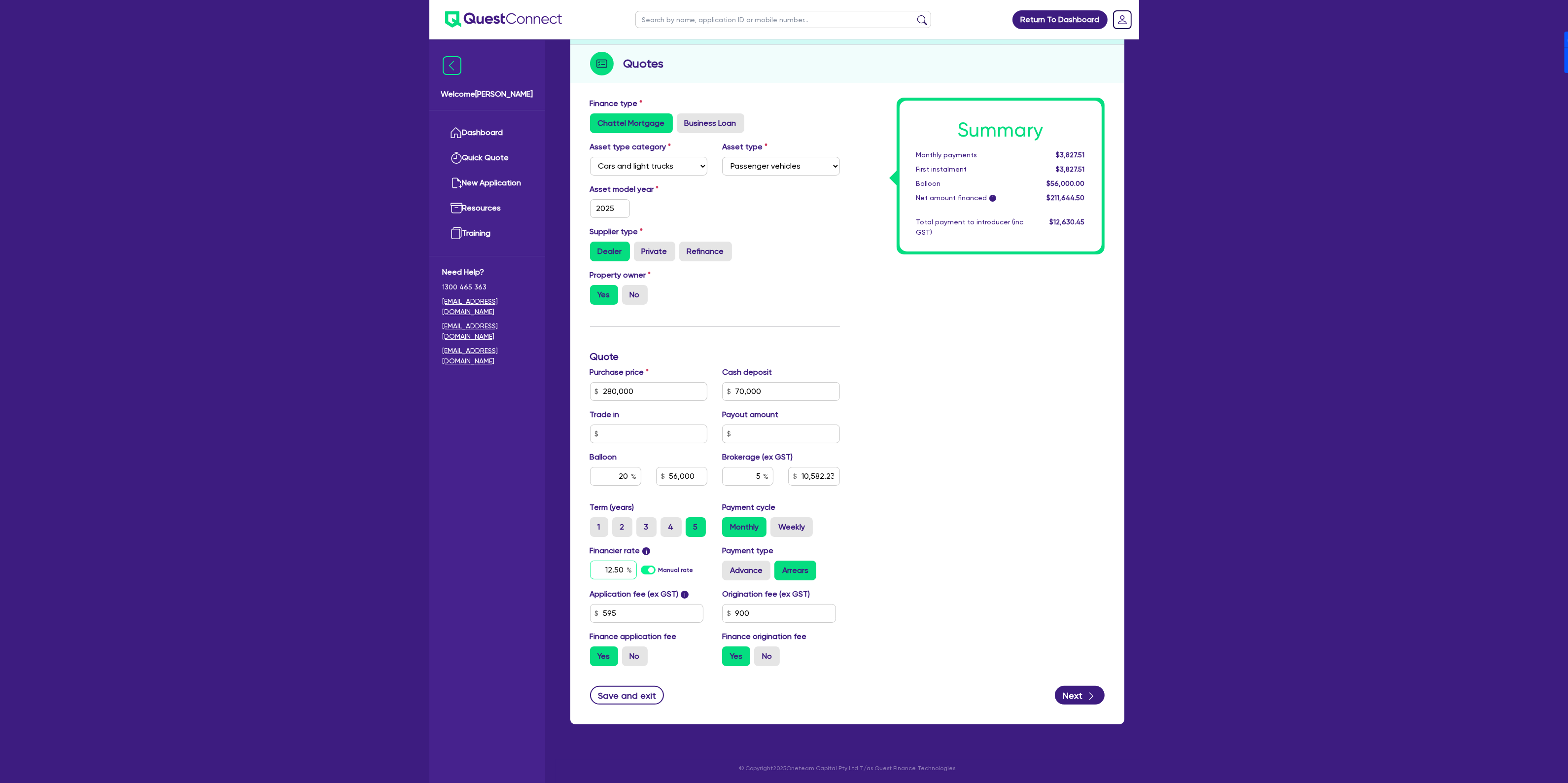
type input "12.50"
type input "56,000"
type input "10,582.23"
type input "56,000"
type input "10,582.23"
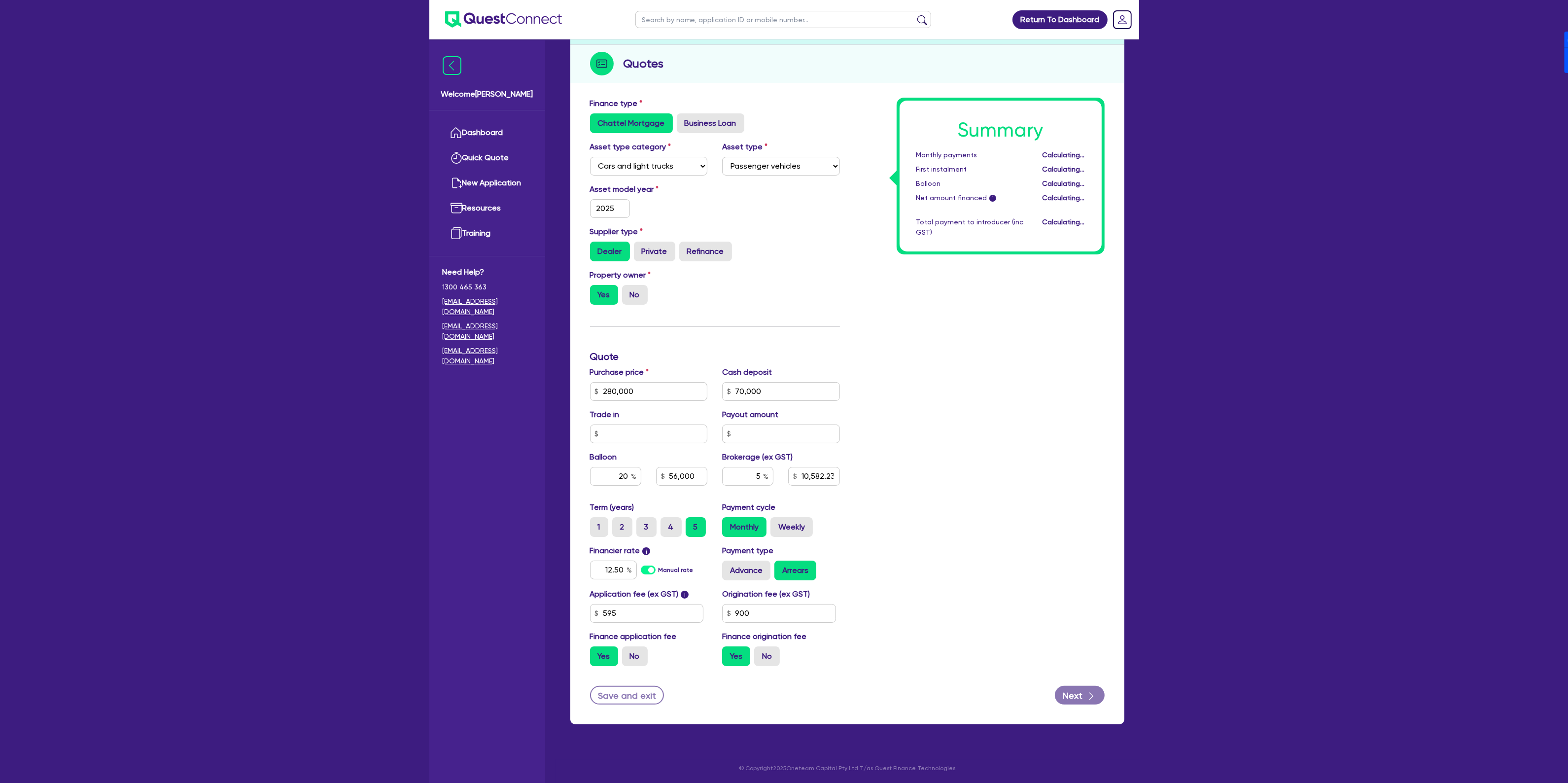
type input "12.5"
click at [1043, 396] on div "Summary Monthly payments $4,346.90 First instalment $4,346.90 Balloon $56,000.0…" at bounding box center [980, 386] width 265 height 577
click at [642, 263] on div "Supplier type Dealer Private Refinance" at bounding box center [715, 247] width 265 height 44
click at [652, 254] on label "Private" at bounding box center [654, 251] width 42 height 19
click at [640, 248] on input "Private" at bounding box center [637, 244] width 7 height 7
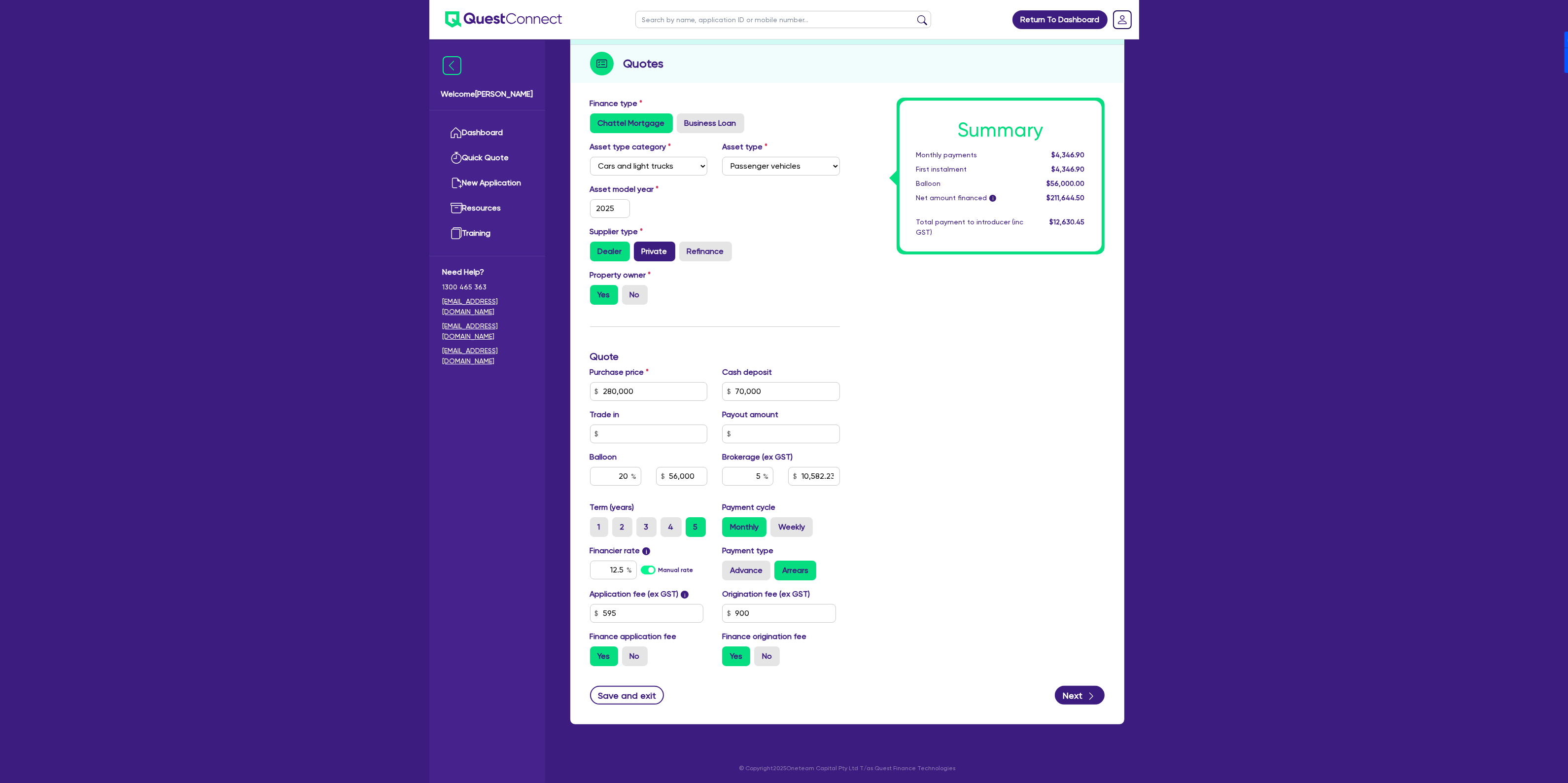
radio input "true"
type input "56,000"
type input "10,582.23"
type input "56,000"
type input "10,582.23"
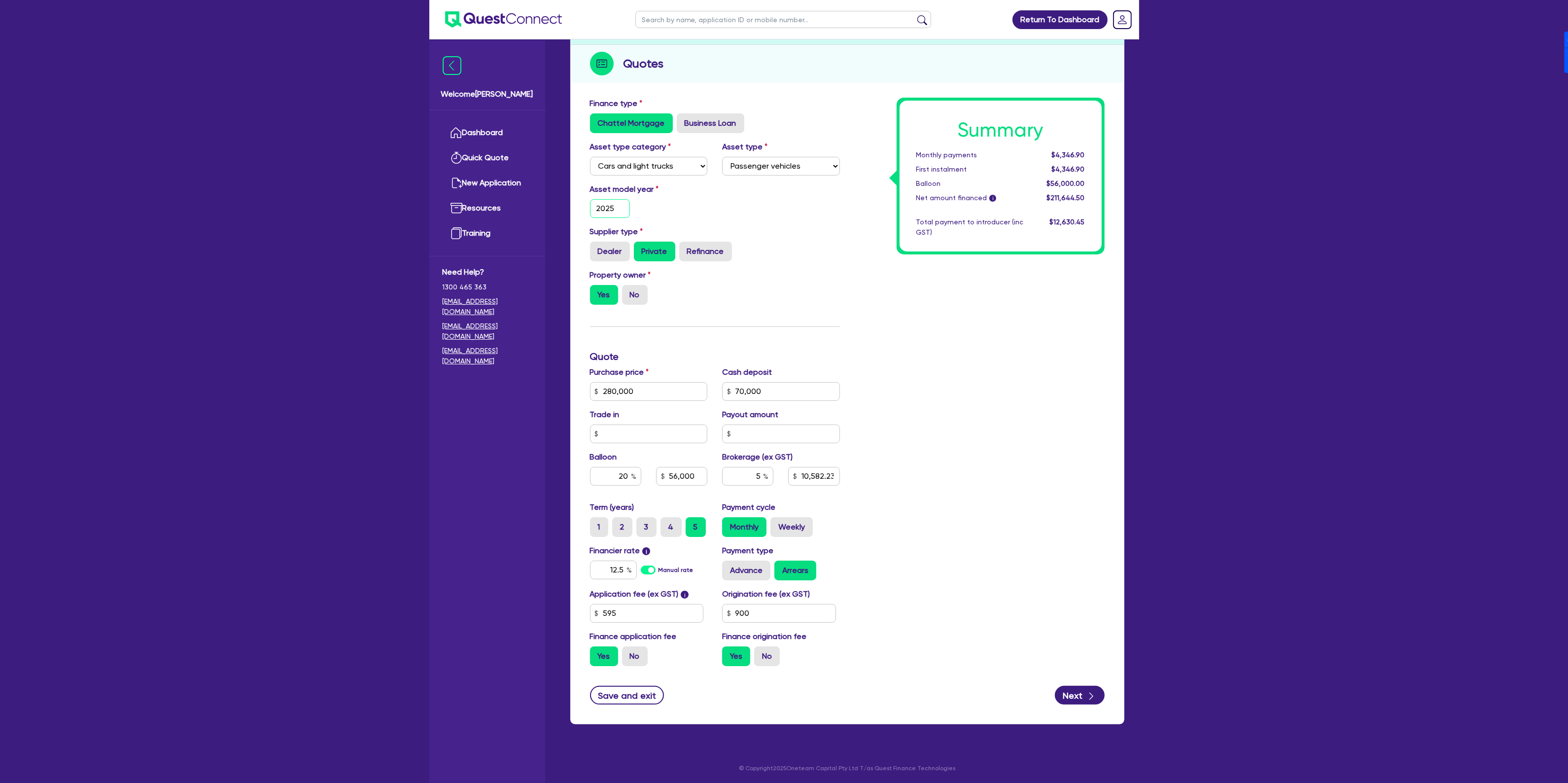
drag, startPoint x: 615, startPoint y: 208, endPoint x: 573, endPoint y: 204, distance: 42.2
click at [575, 204] on div "Finance type Chattel Mortgage Business Loan Asset type category Select Cars and…" at bounding box center [847, 408] width 554 height 631
type input "2010"
type input "56,000"
type input "10,582.23"
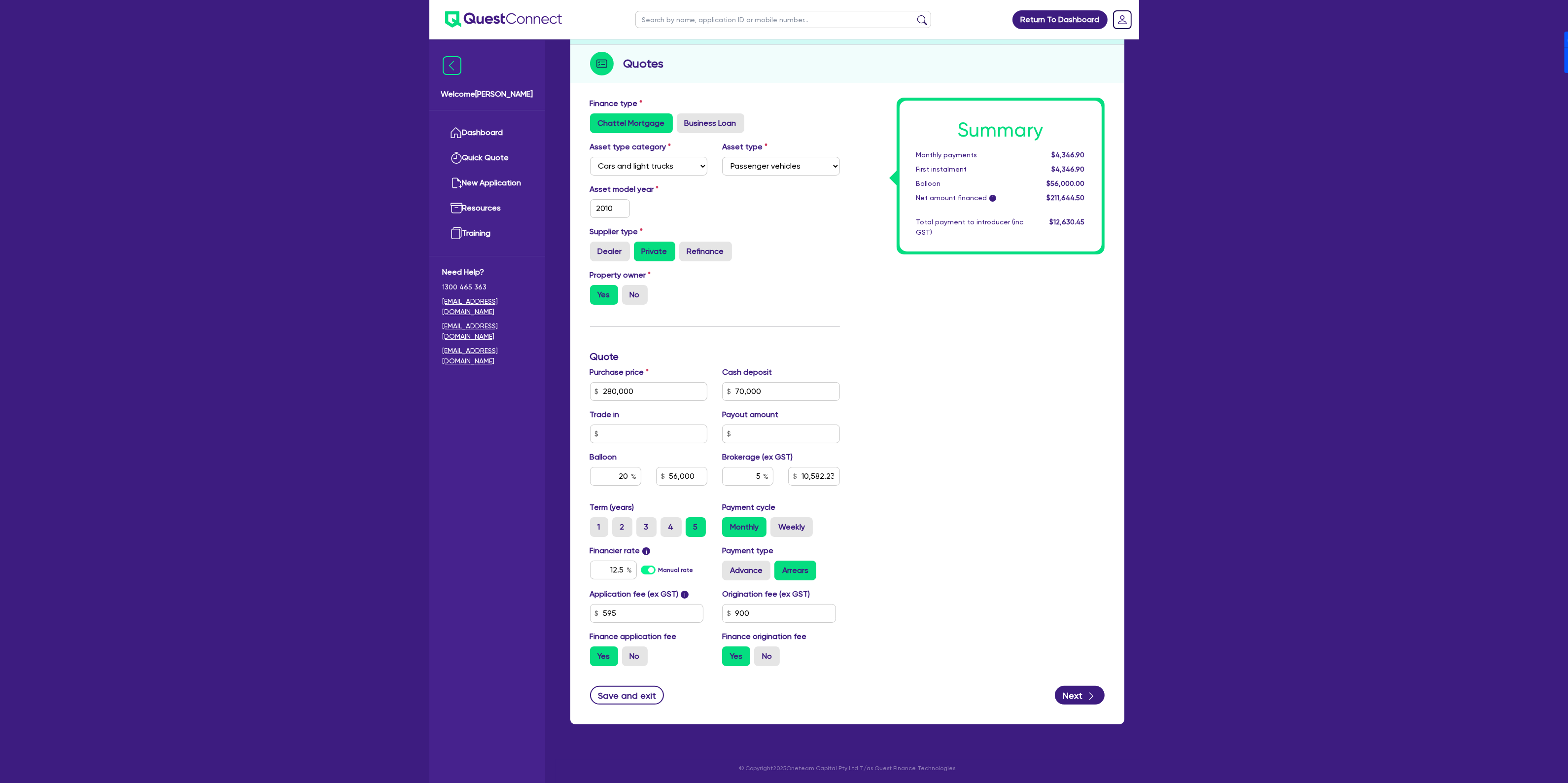
click at [952, 346] on div "Summary Monthly payments $4,346.90 First instalment $4,346.90 Balloon $56,000.0…" at bounding box center [980, 386] width 265 height 577
type input "56,000"
type input "10,582.23"
click at [1078, 693] on button "Next" at bounding box center [1079, 694] width 50 height 19
type input "56,000"
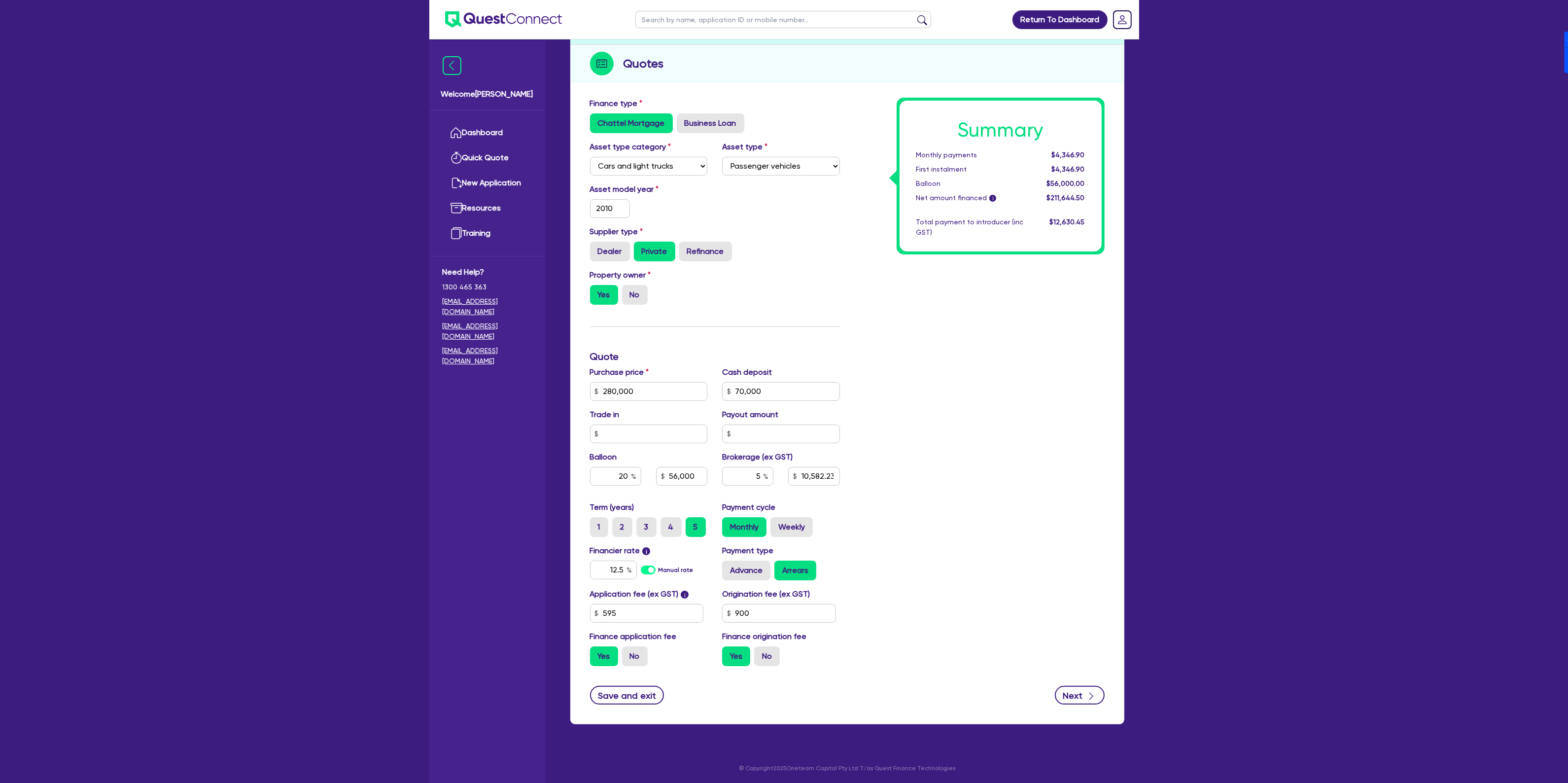
type input "10,582.23"
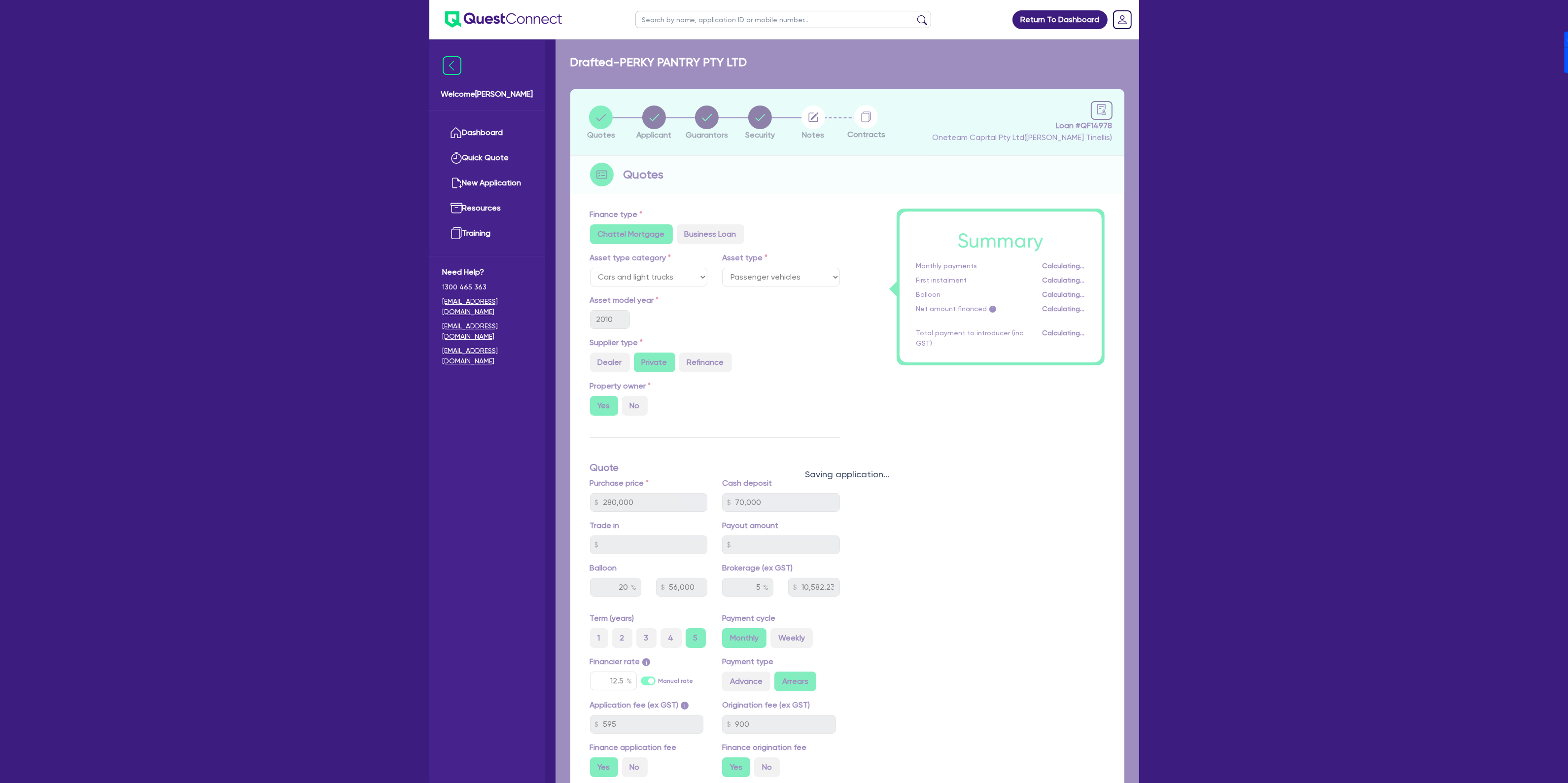
select select "COMPANY"
select select "ACCOMODATION_FOOD"
select select "CAFES"
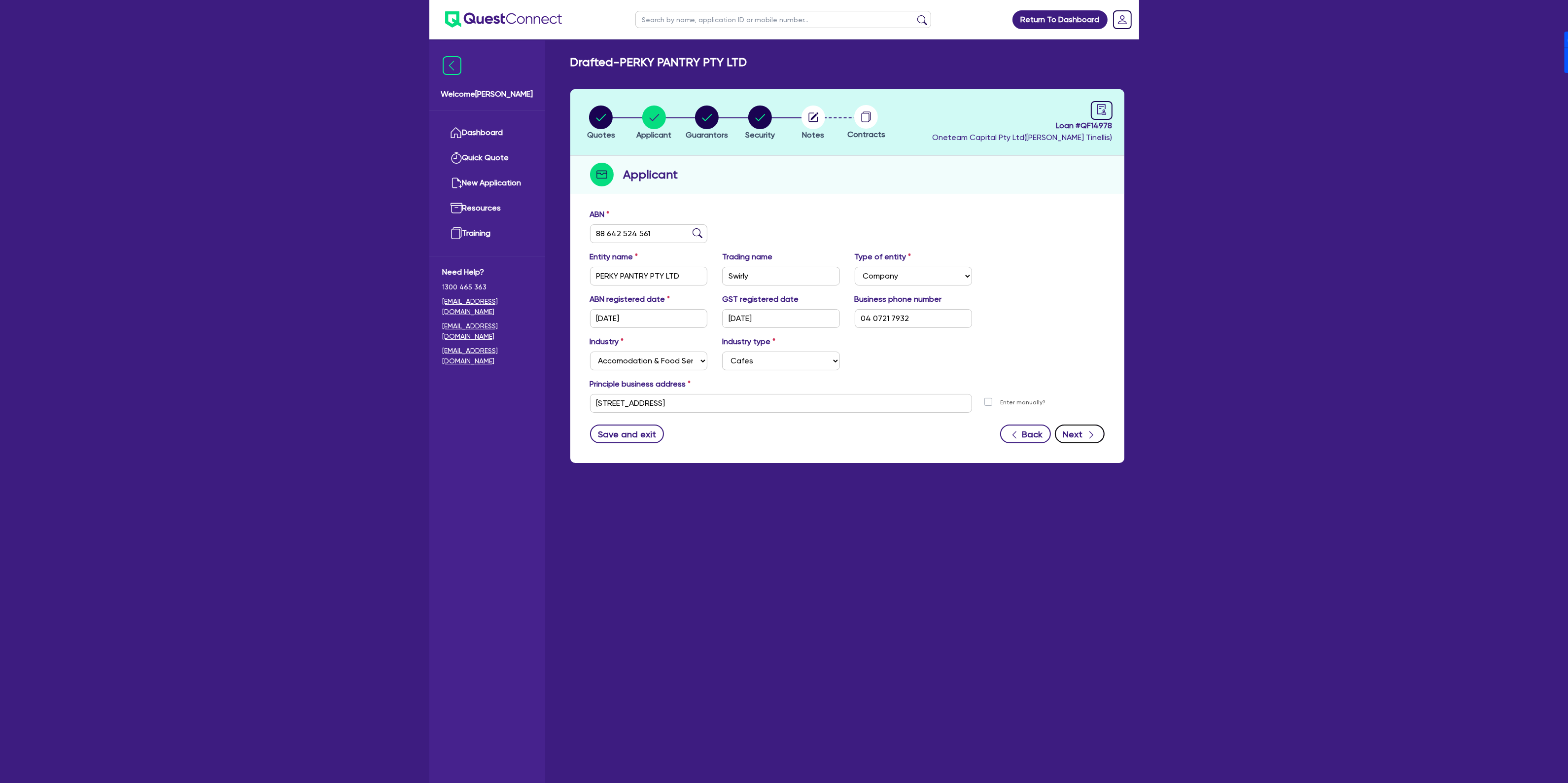
click at [1089, 433] on icon "button" at bounding box center [1091, 434] width 10 height 10
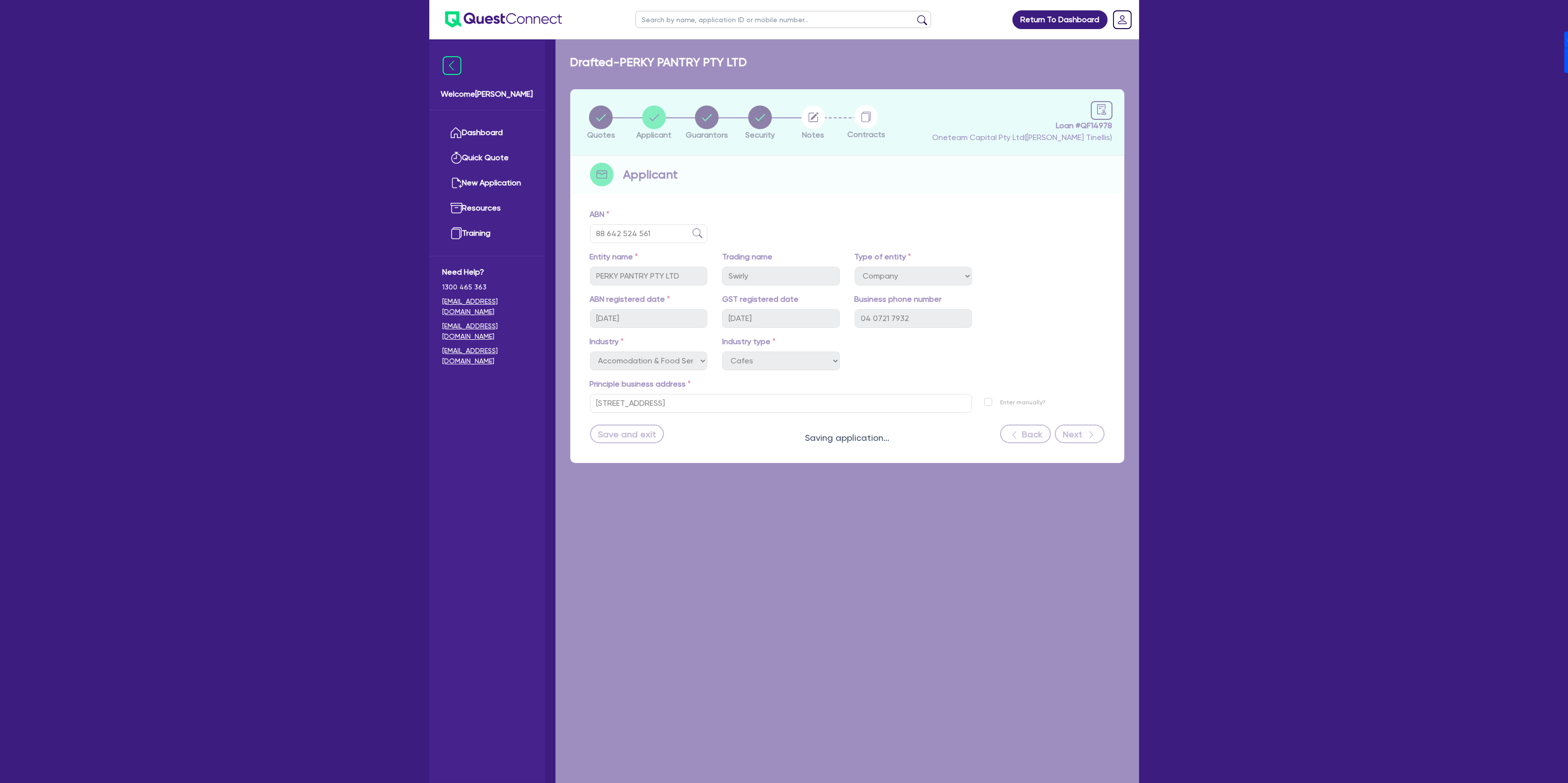
select select "MR"
select select "[GEOGRAPHIC_DATA]"
select select "MARRIED"
select select "CASH"
select select "PROPERTY"
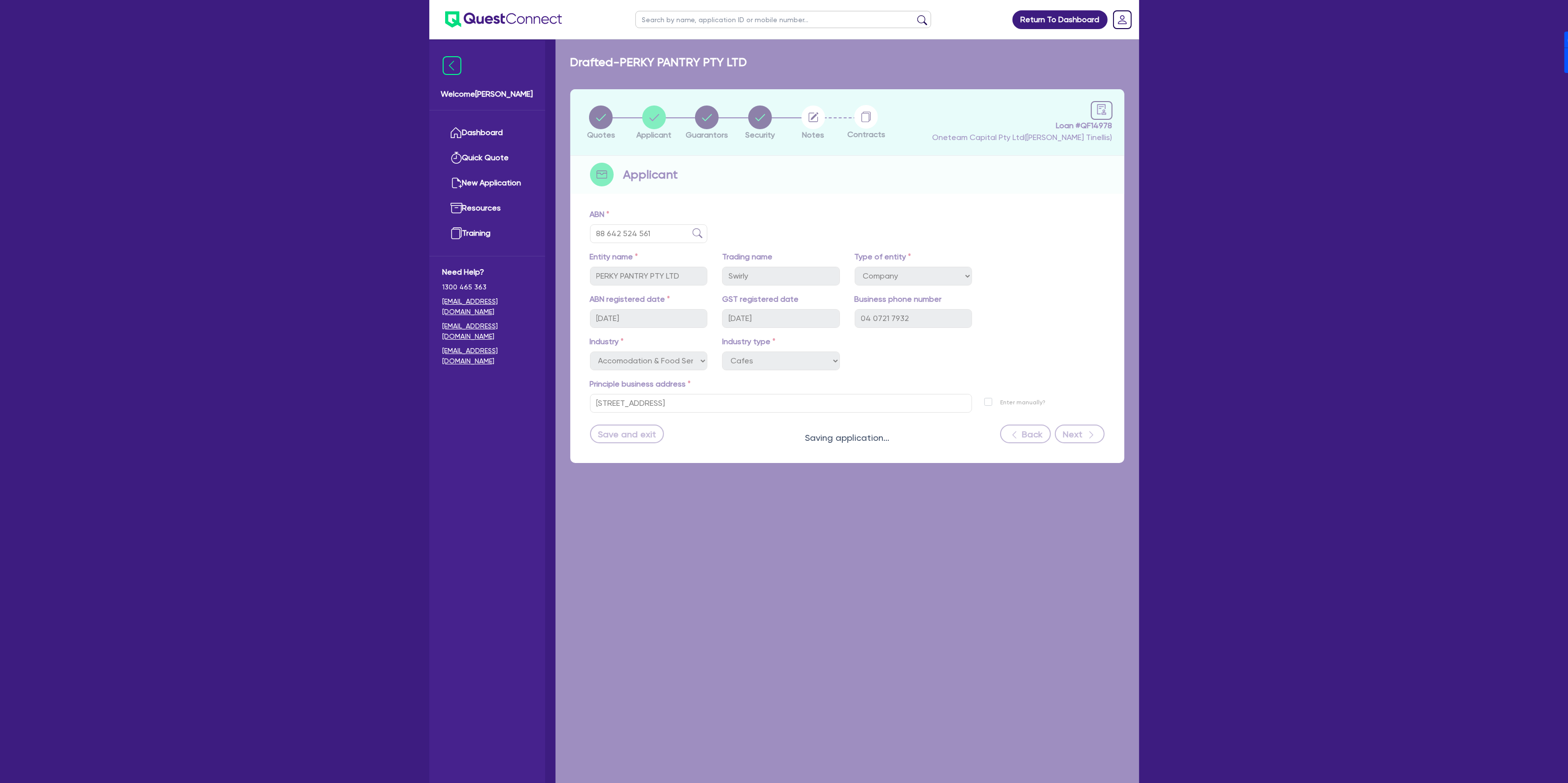
select select "VEHICLE"
select select "EQUIPMENT"
select select "OTHER"
select select "HOUSEHOLD_PERSONAL"
select select "MORTGAGE"
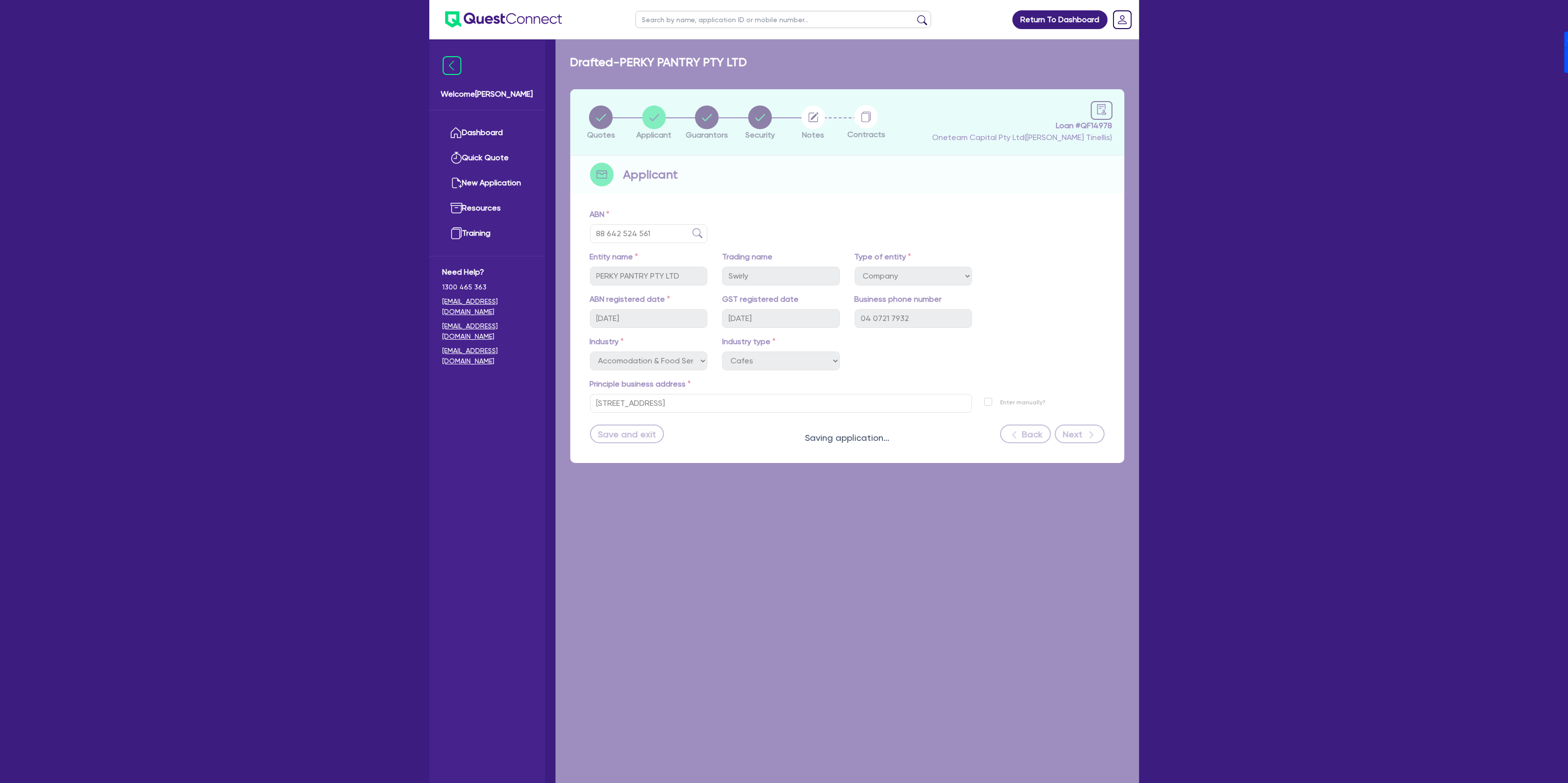
select select "VEHICLE_LOAN"
select select "MRS"
select select "[GEOGRAPHIC_DATA]"
select select "MARRIED"
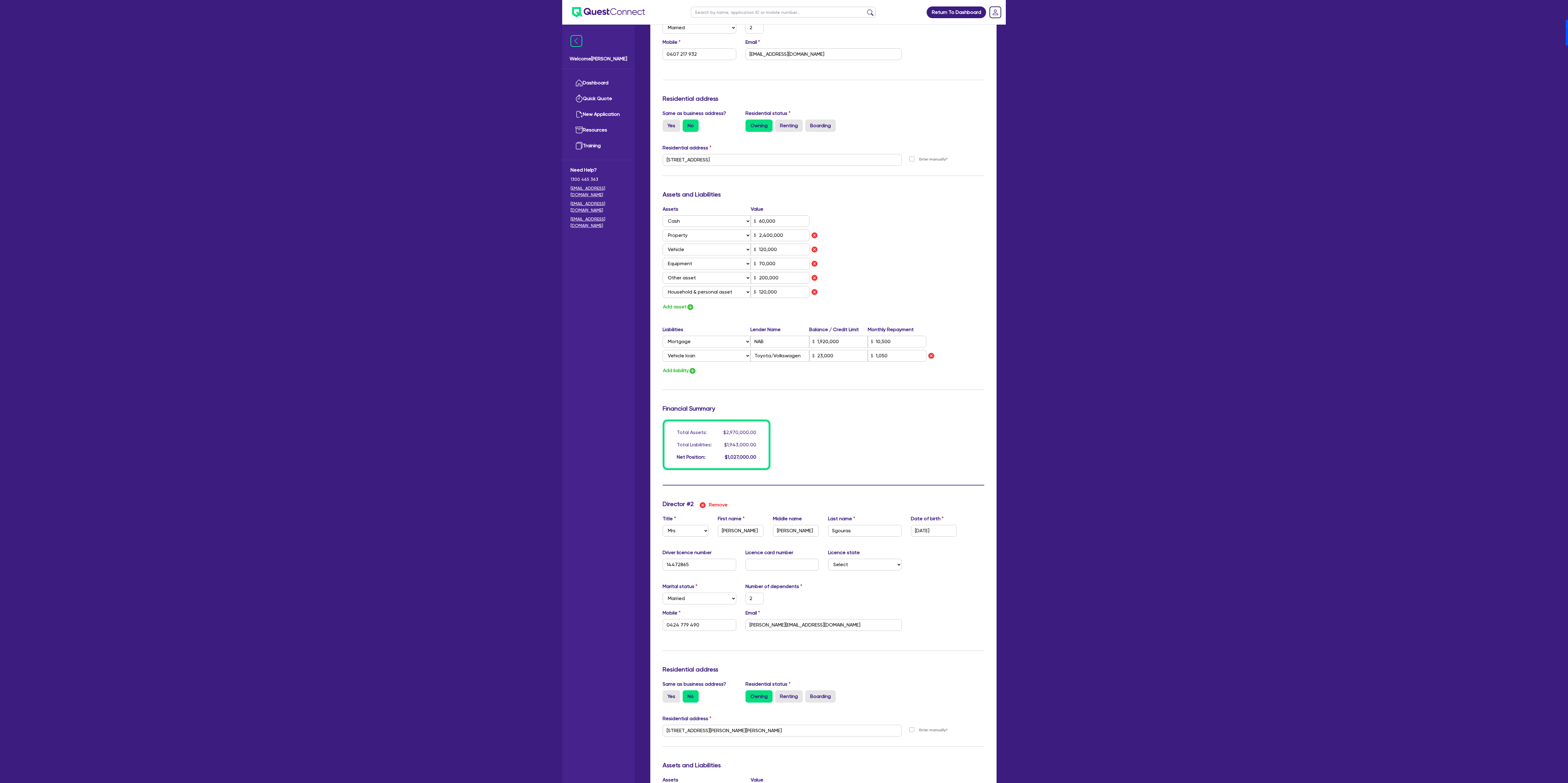
scroll to position [99, 0]
